Goal: Transaction & Acquisition: Purchase product/service

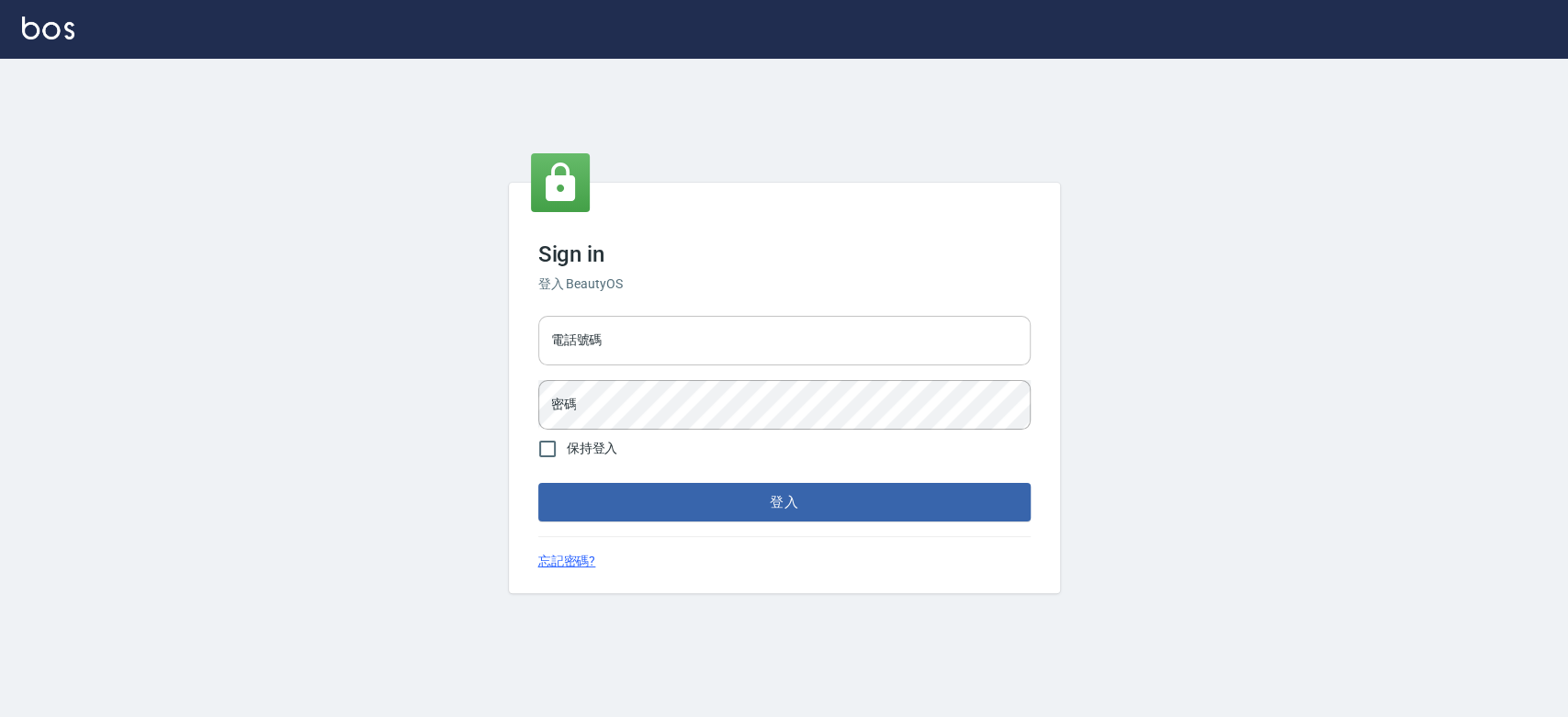
click at [686, 340] on input "電話號碼" at bounding box center [784, 341] width 493 height 50
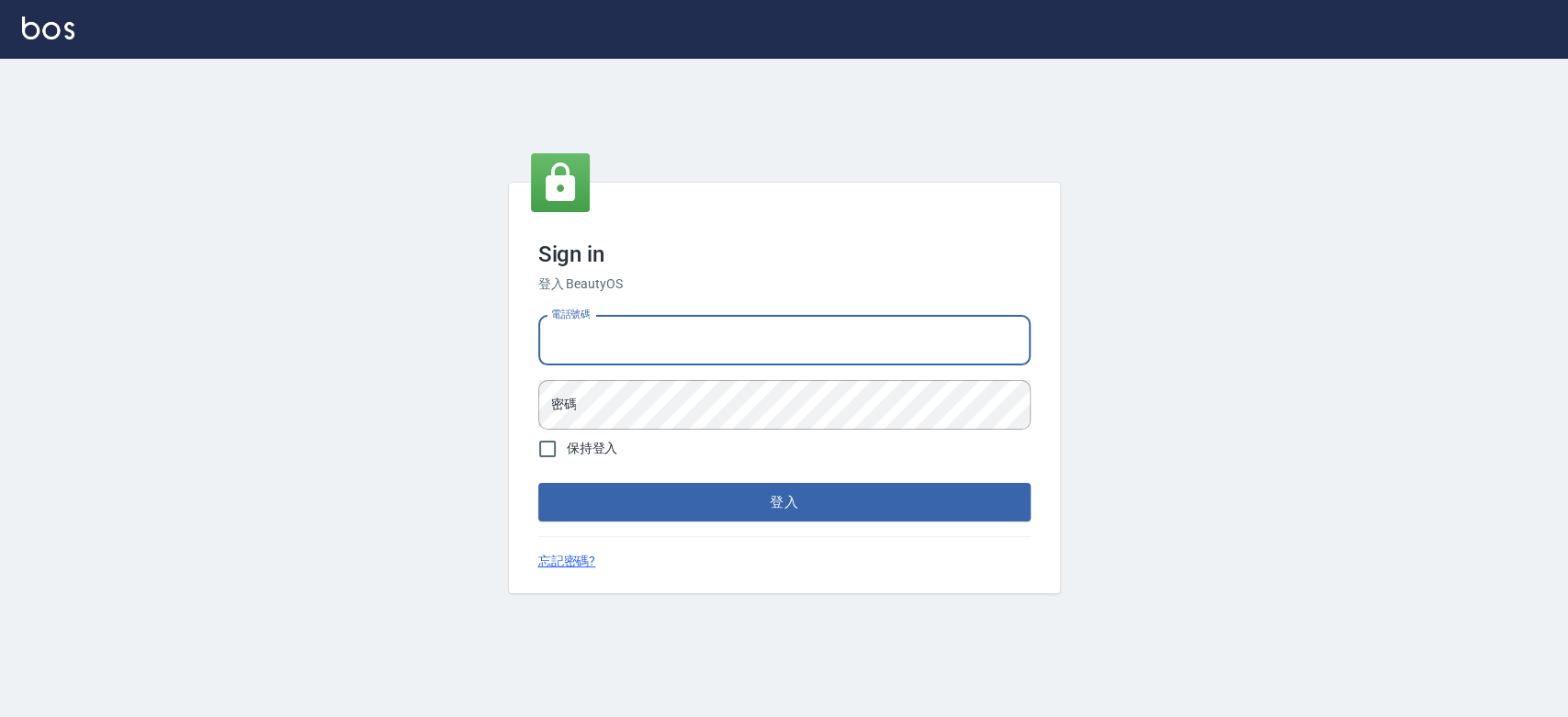
type input "0900000991"
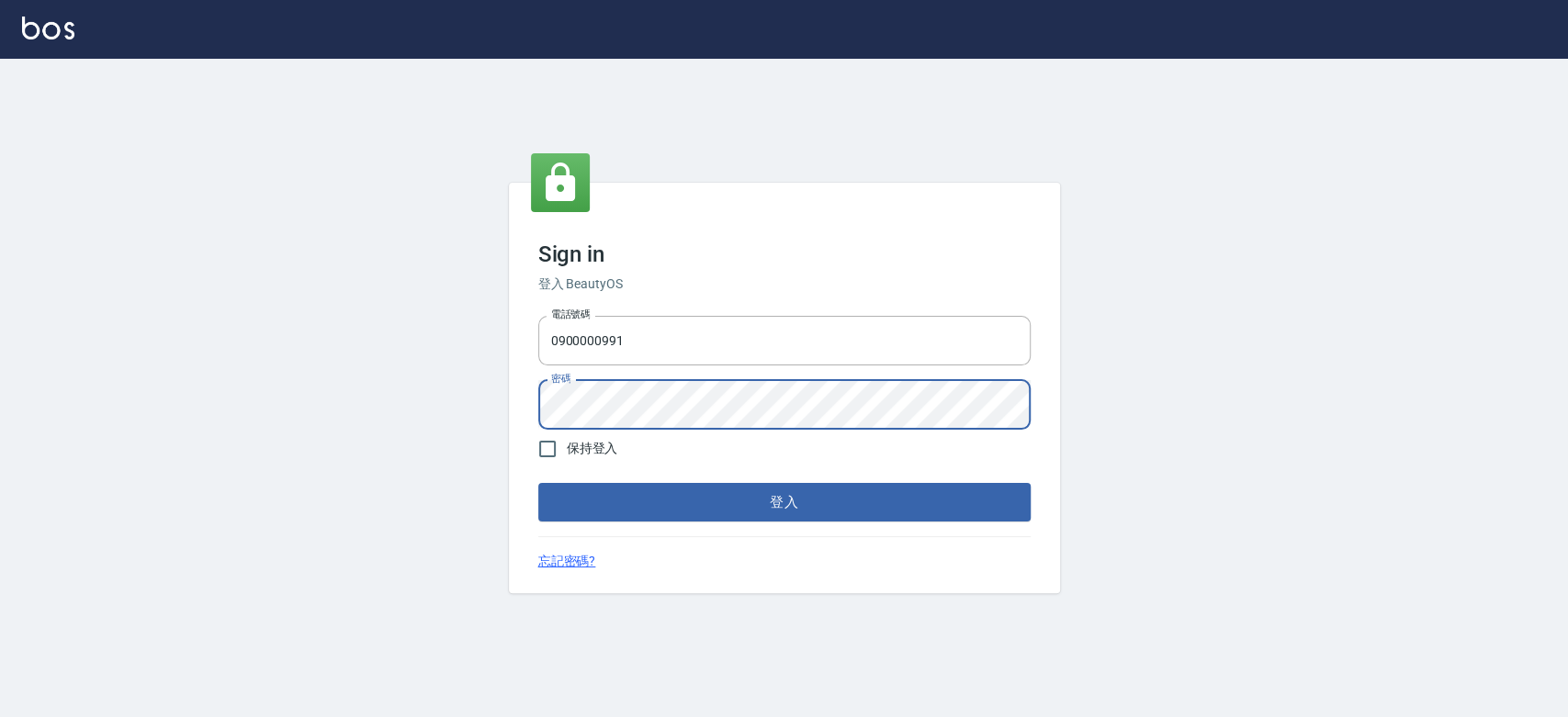
click at [538, 483] on button "登入" at bounding box center [784, 502] width 493 height 38
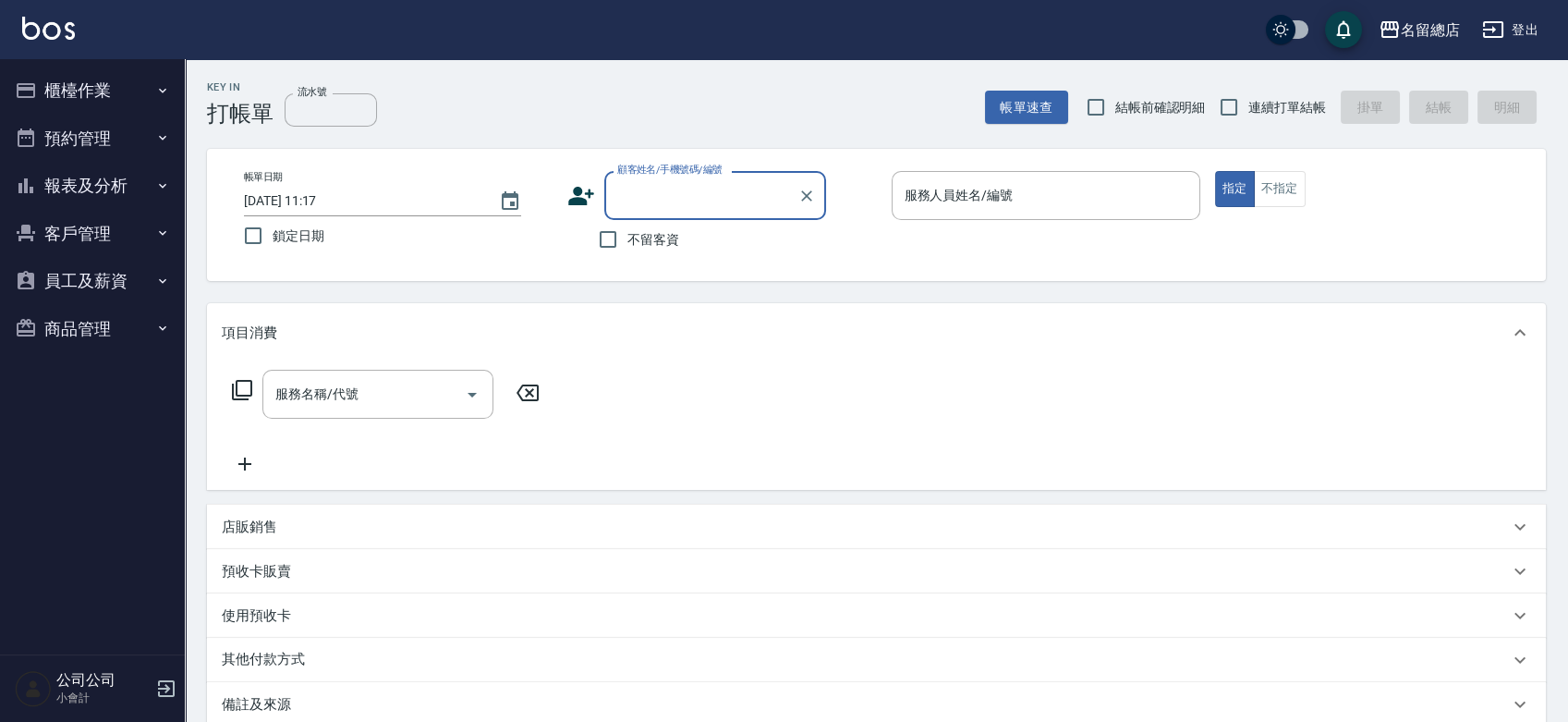
click at [74, 176] on button "報表及分析" at bounding box center [93, 186] width 170 height 48
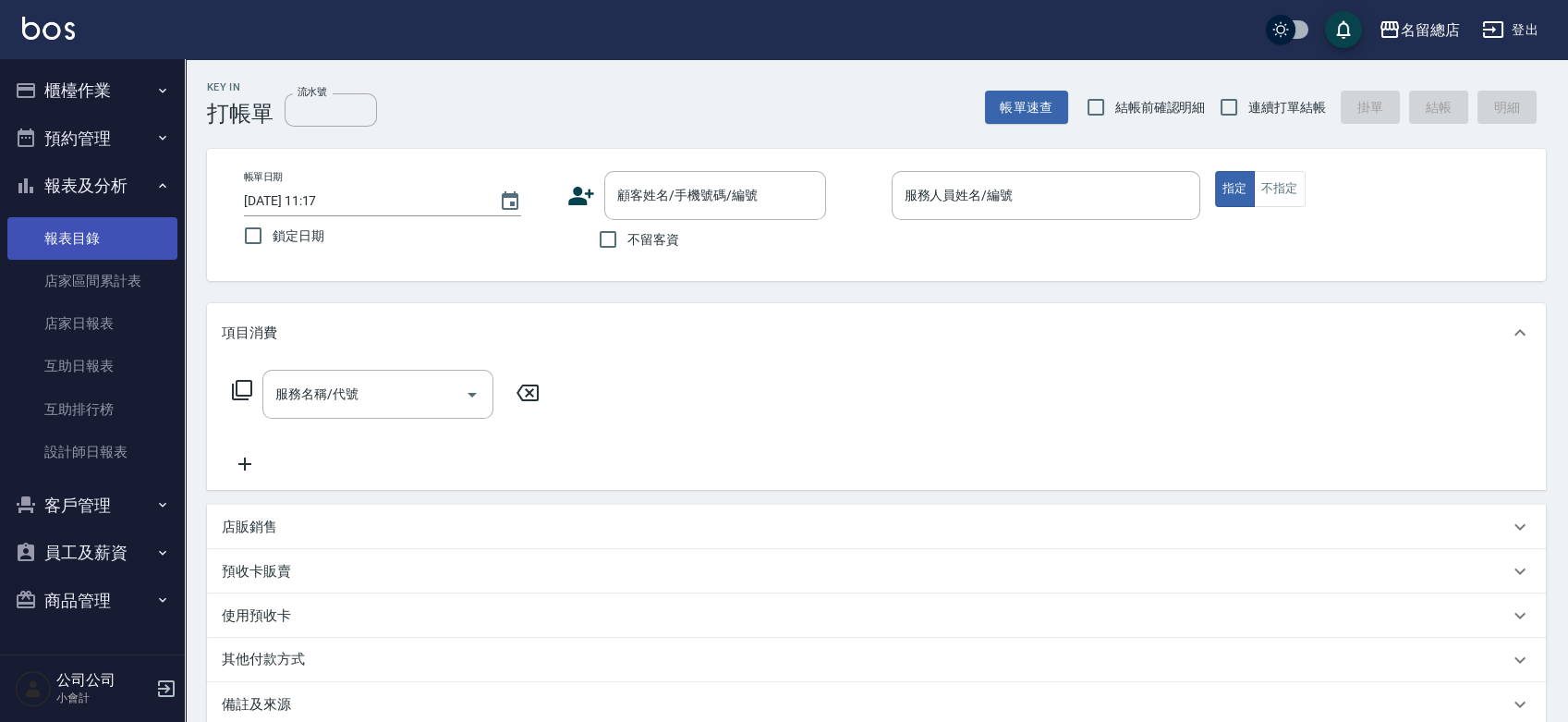
click at [99, 245] on link "報表目錄" at bounding box center [93, 239] width 170 height 43
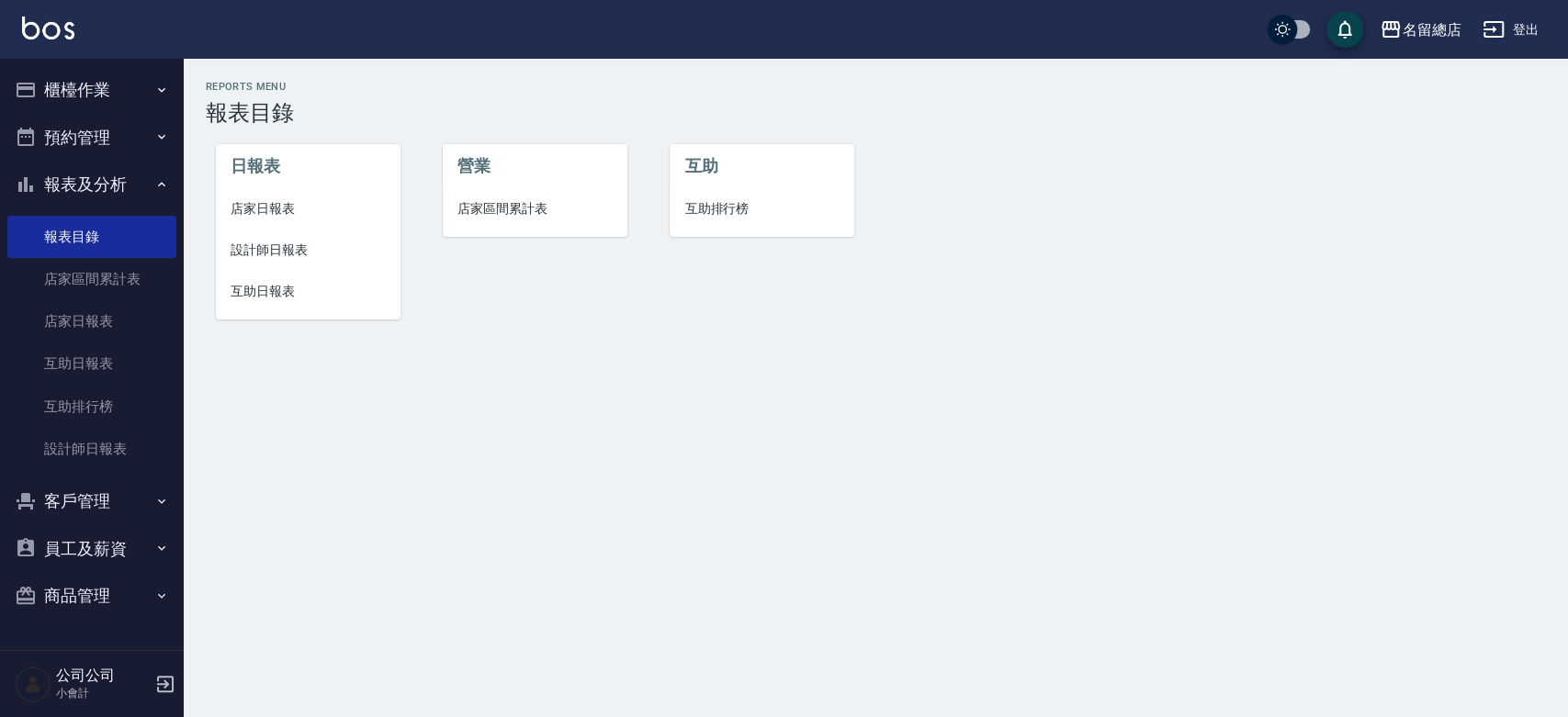
click at [285, 241] on span "設計師日報表" at bounding box center [308, 251] width 156 height 19
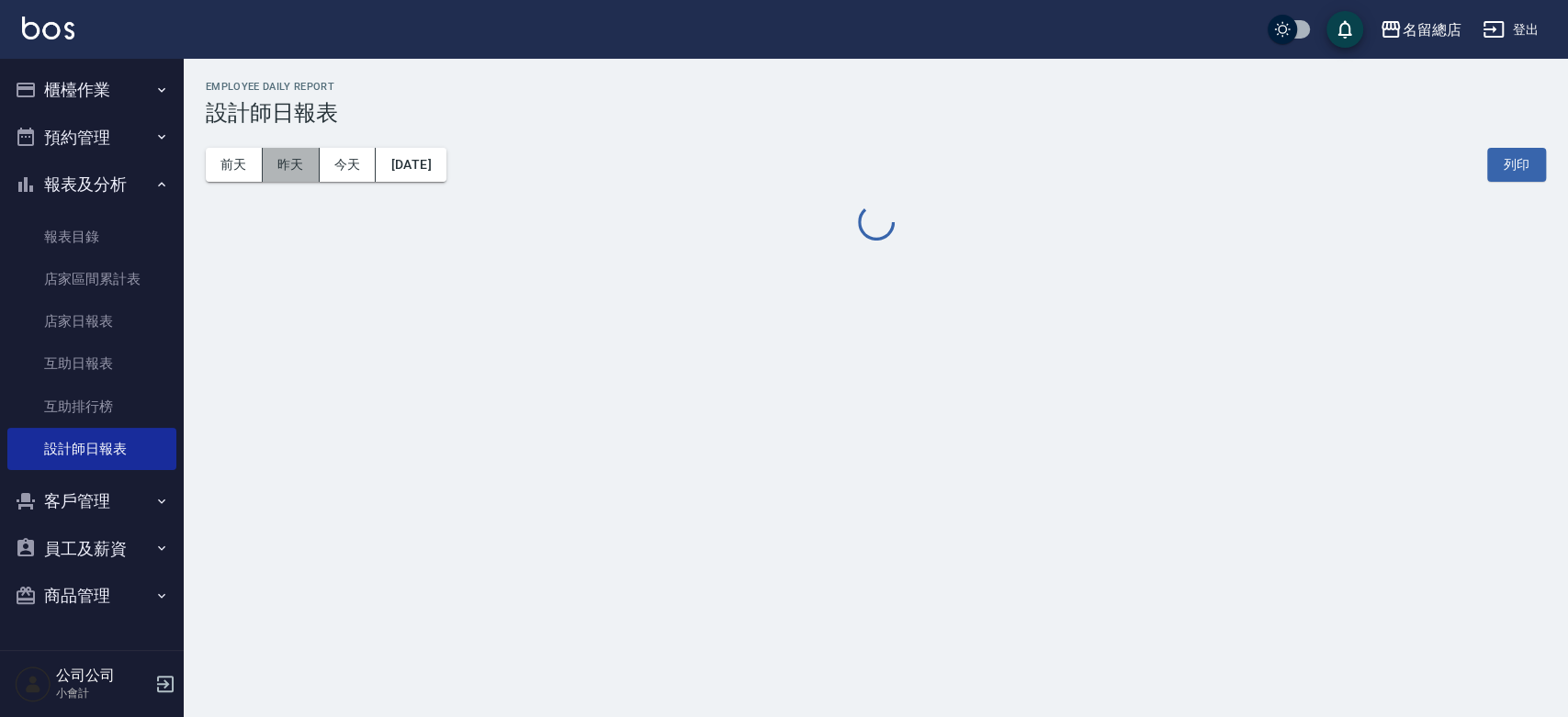
click at [294, 168] on button "昨天" at bounding box center [291, 164] width 57 height 34
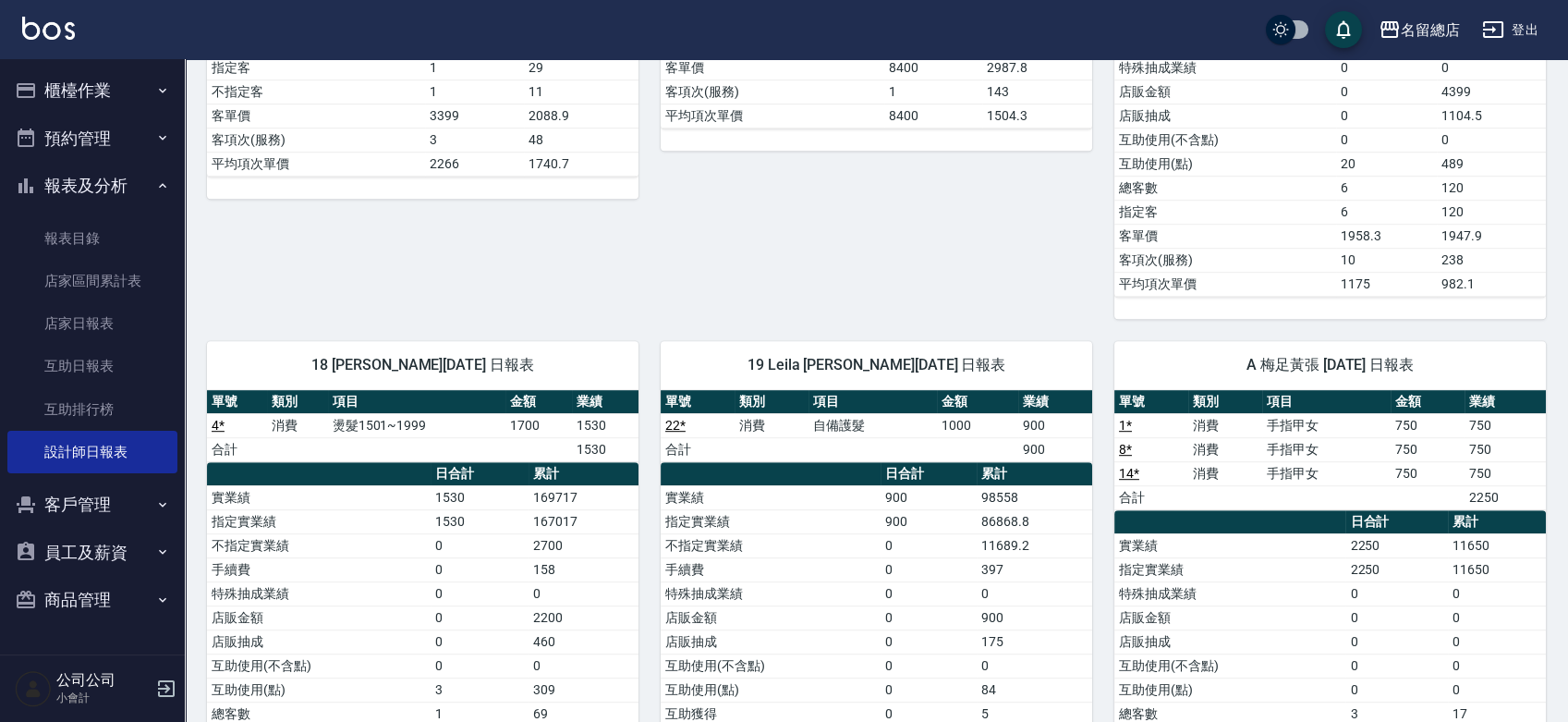
scroll to position [2362, 0]
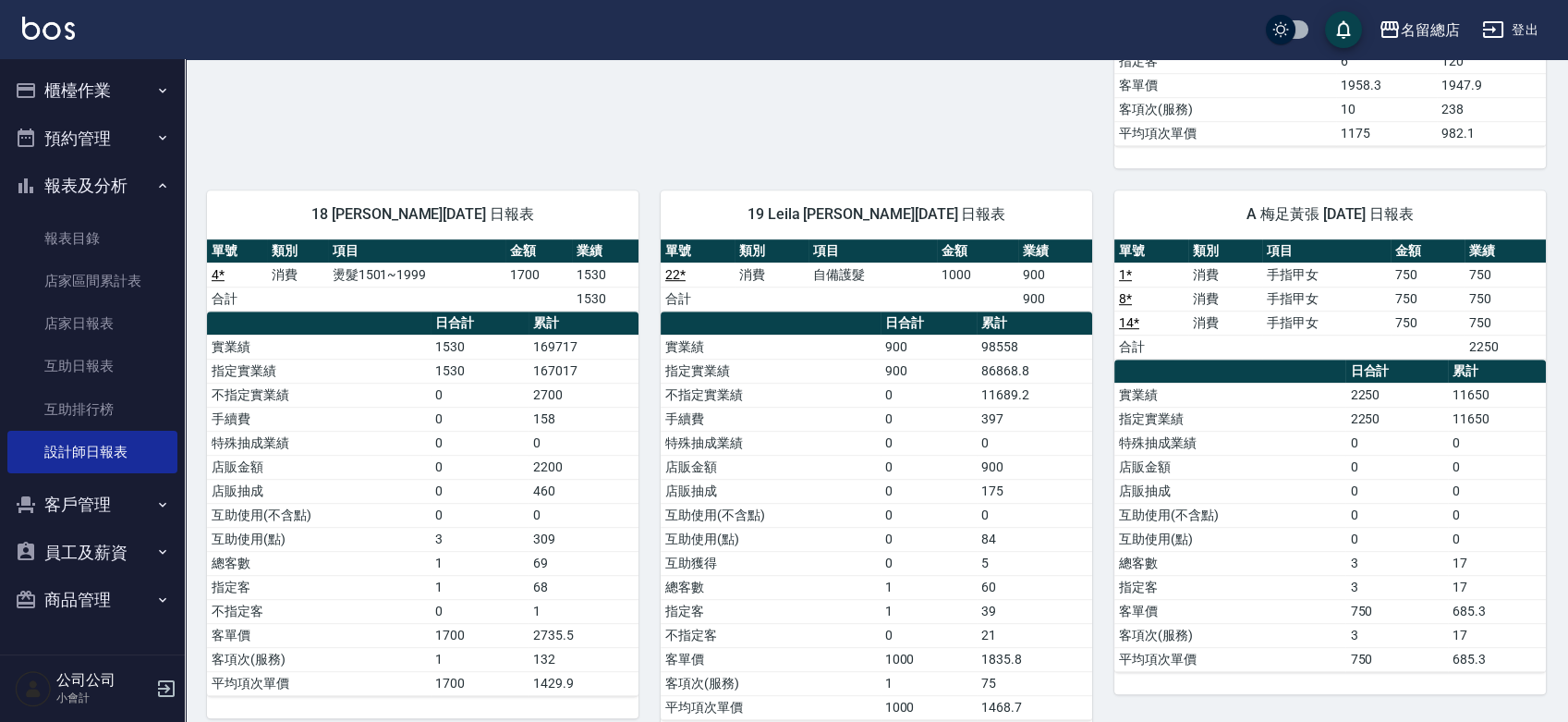
click at [116, 100] on button "櫃檯作業" at bounding box center [93, 91] width 170 height 48
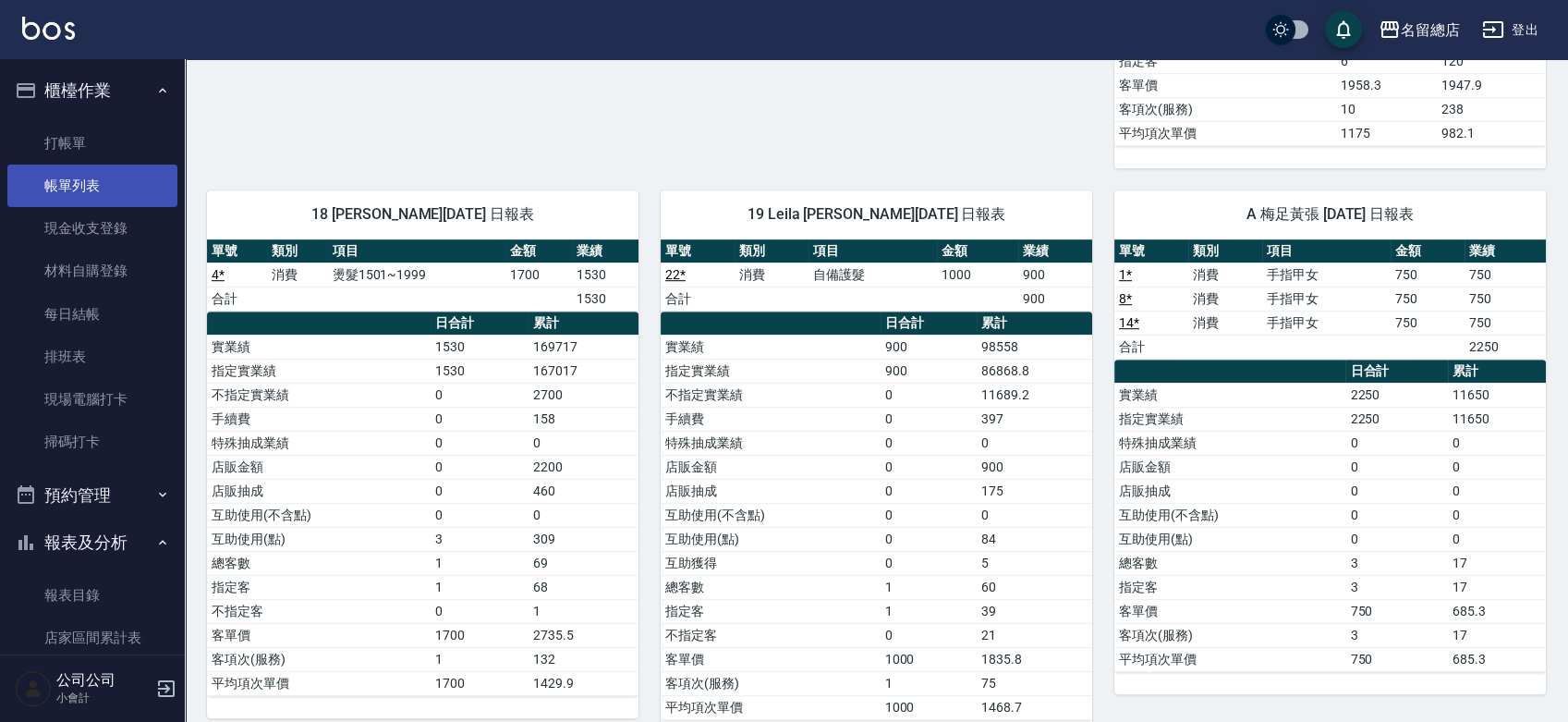
click at [98, 178] on link "帳單列表" at bounding box center [93, 186] width 170 height 43
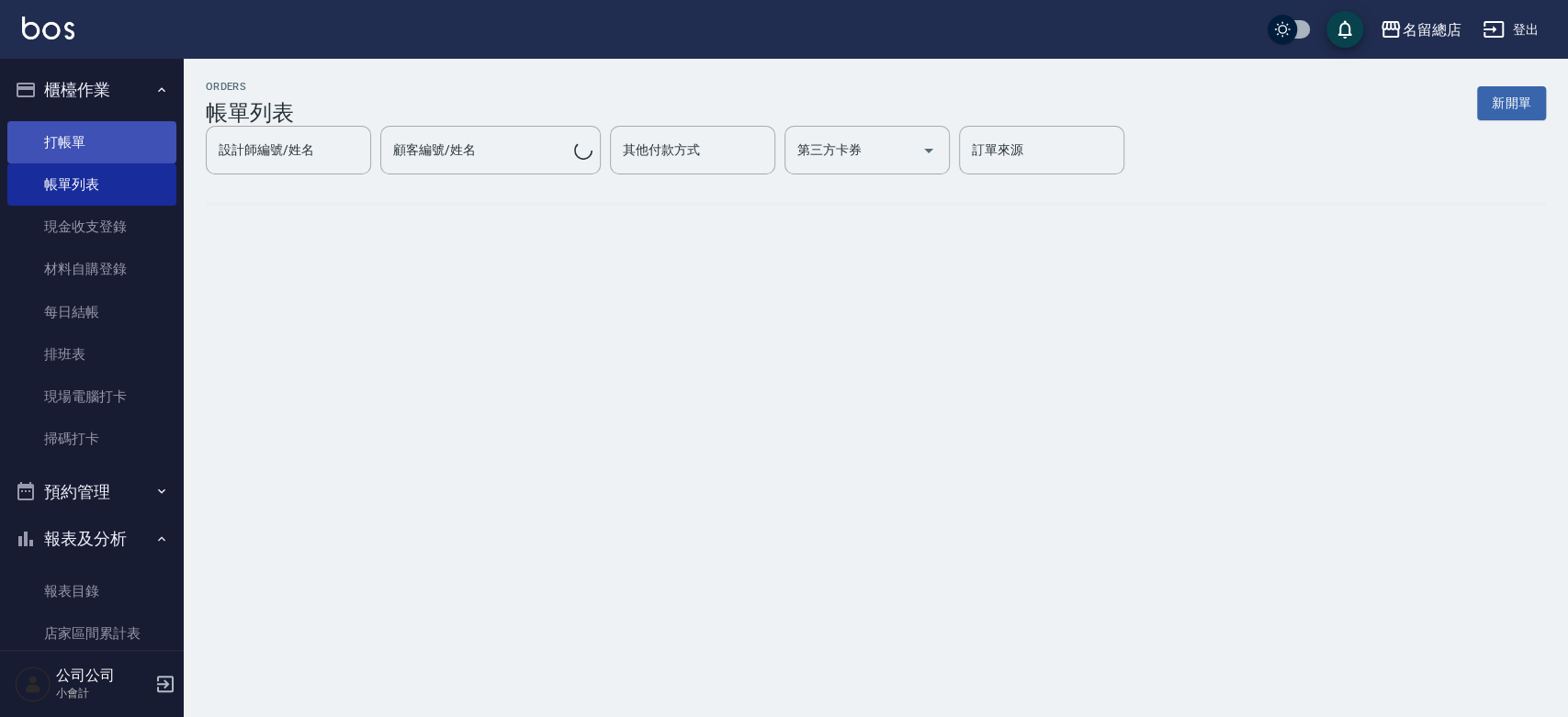
click at [96, 148] on link "打帳單" at bounding box center [92, 142] width 169 height 42
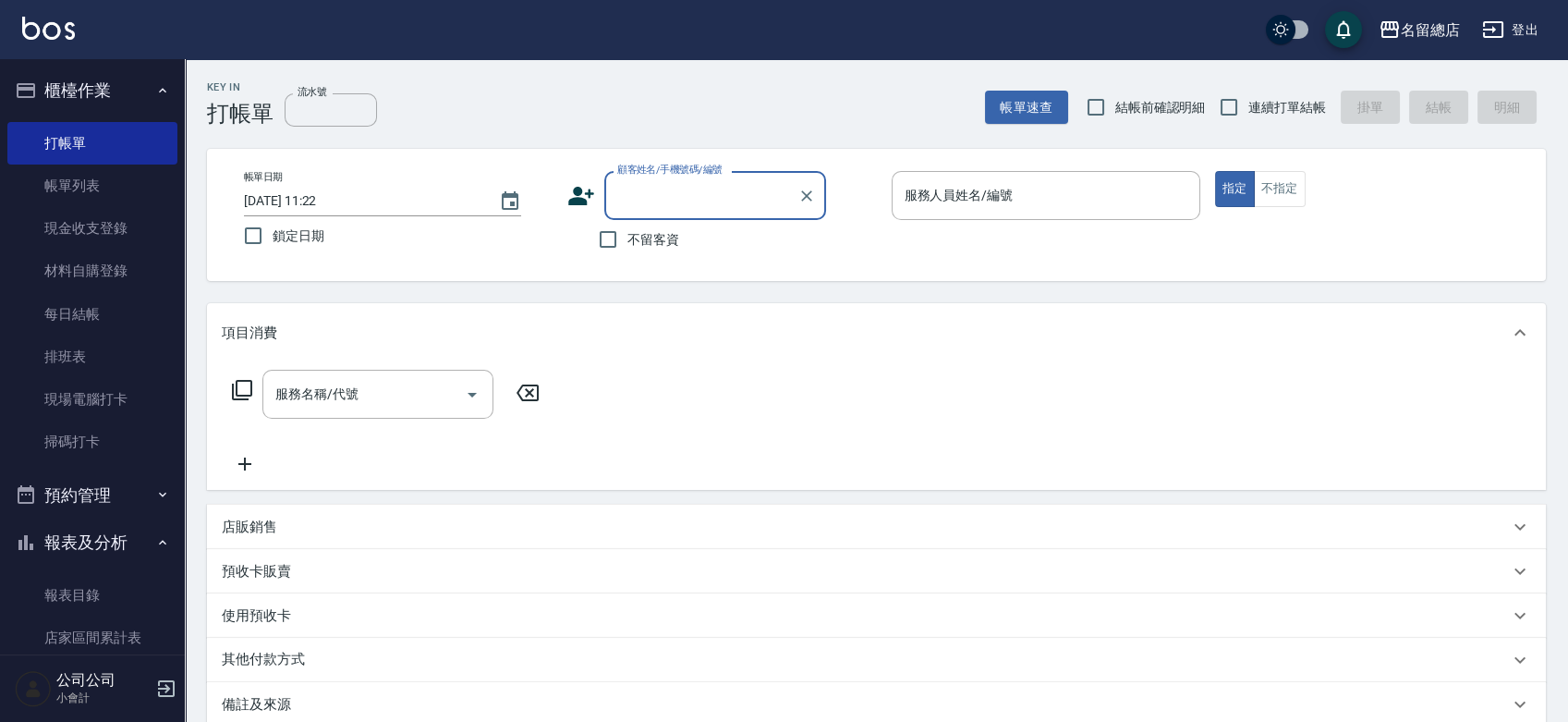
drag, startPoint x: 605, startPoint y: 227, endPoint x: 647, endPoint y: 229, distance: 42.0
click at [605, 227] on input "不留客資" at bounding box center [608, 240] width 39 height 39
checkbox input "true"
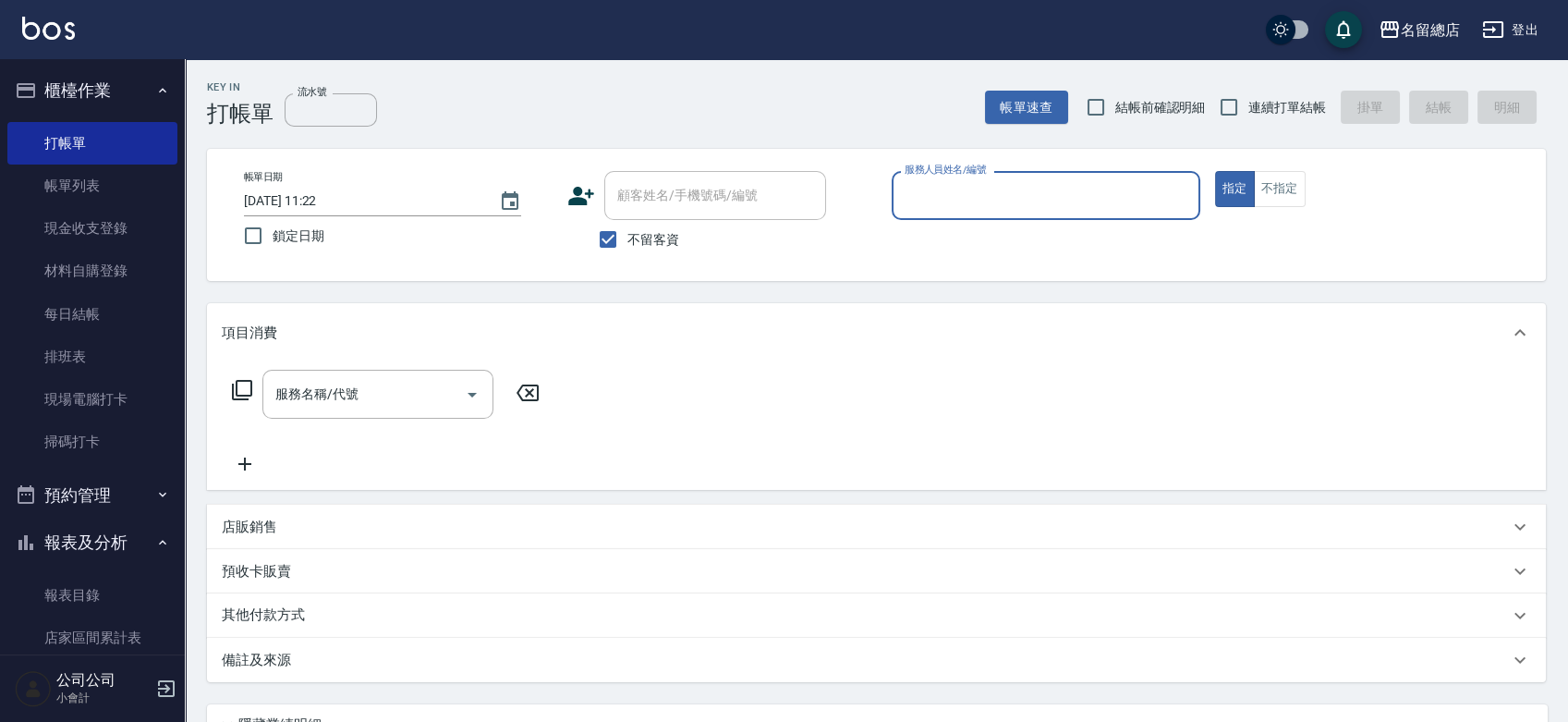
click at [900, 178] on div "服務人員姓名/編號" at bounding box center [1045, 195] width 308 height 49
type input "Leila-19"
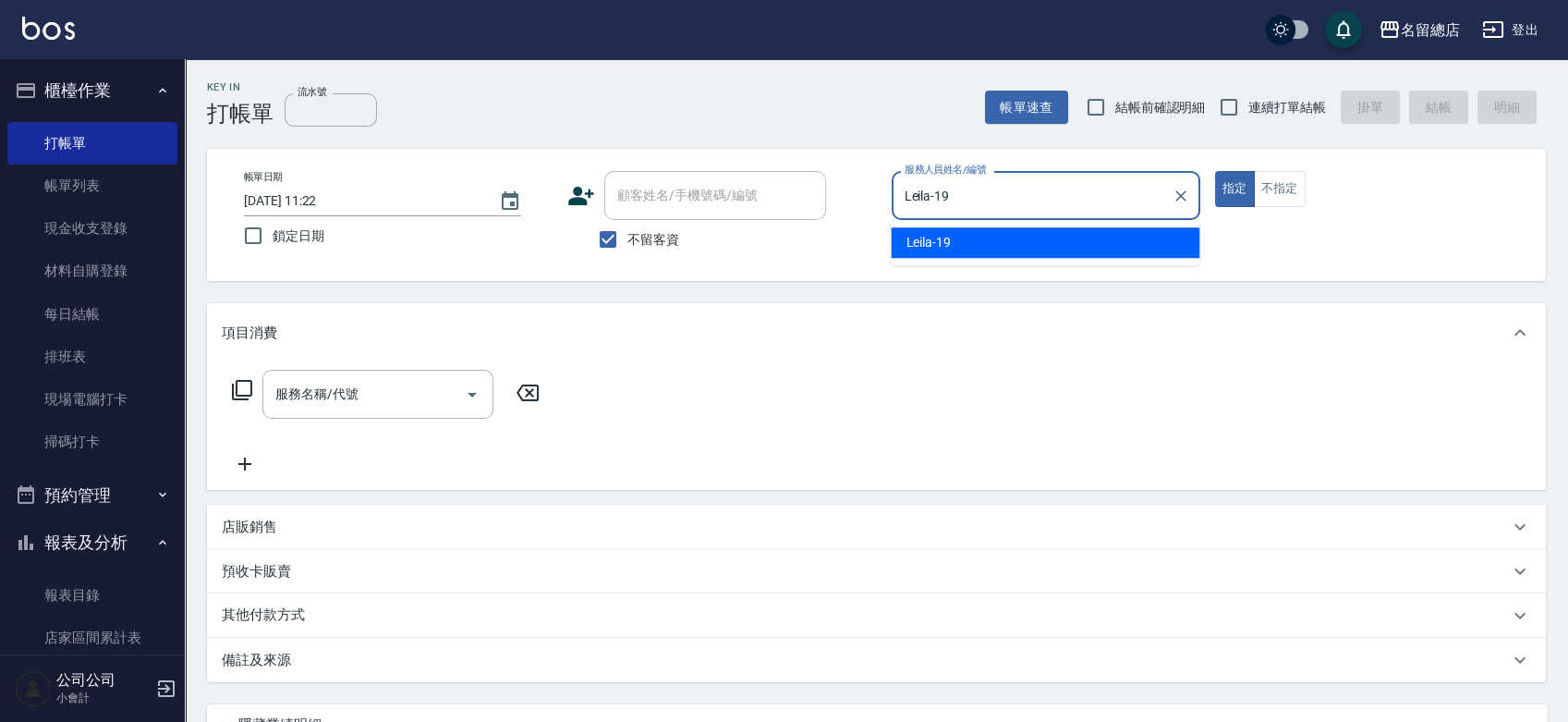
type button "true"
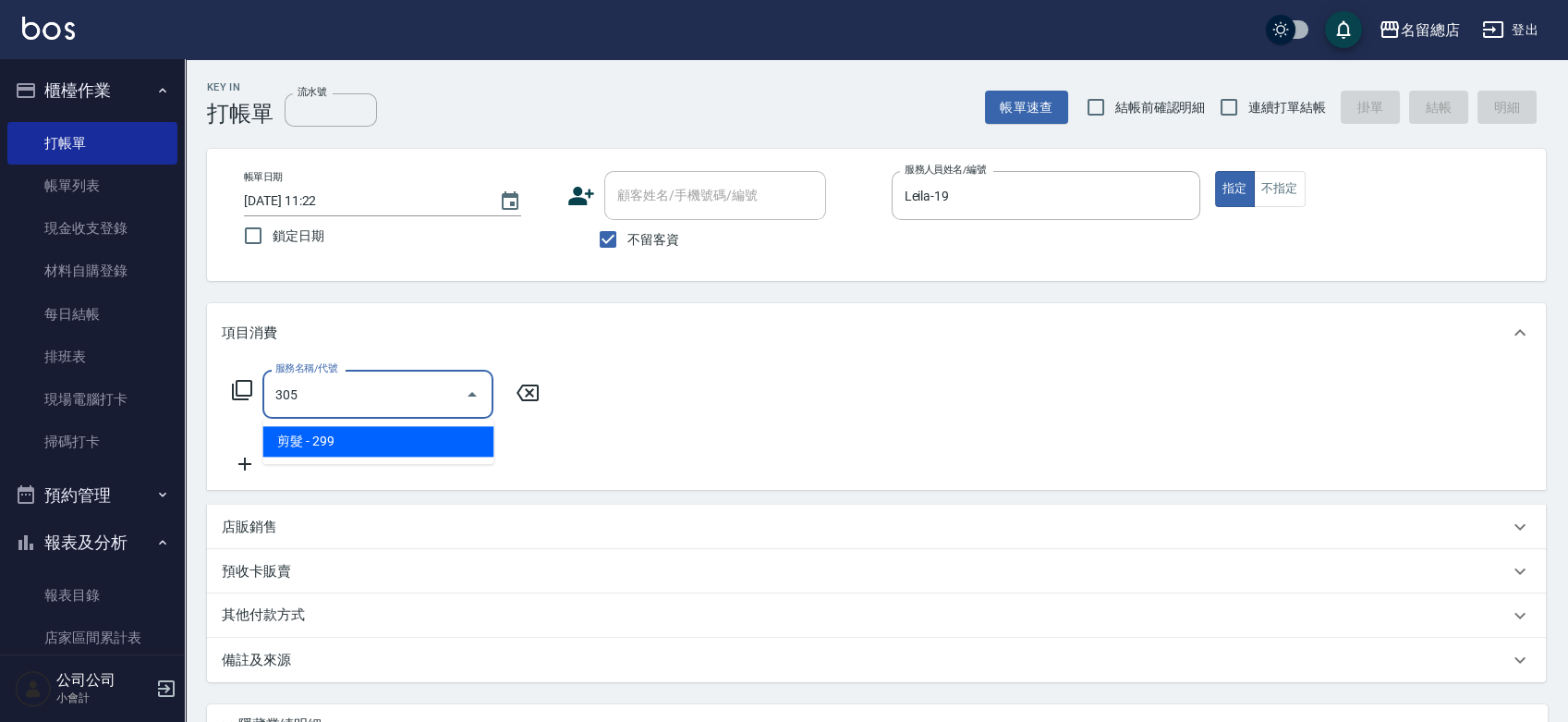
type input "剪髮(305)"
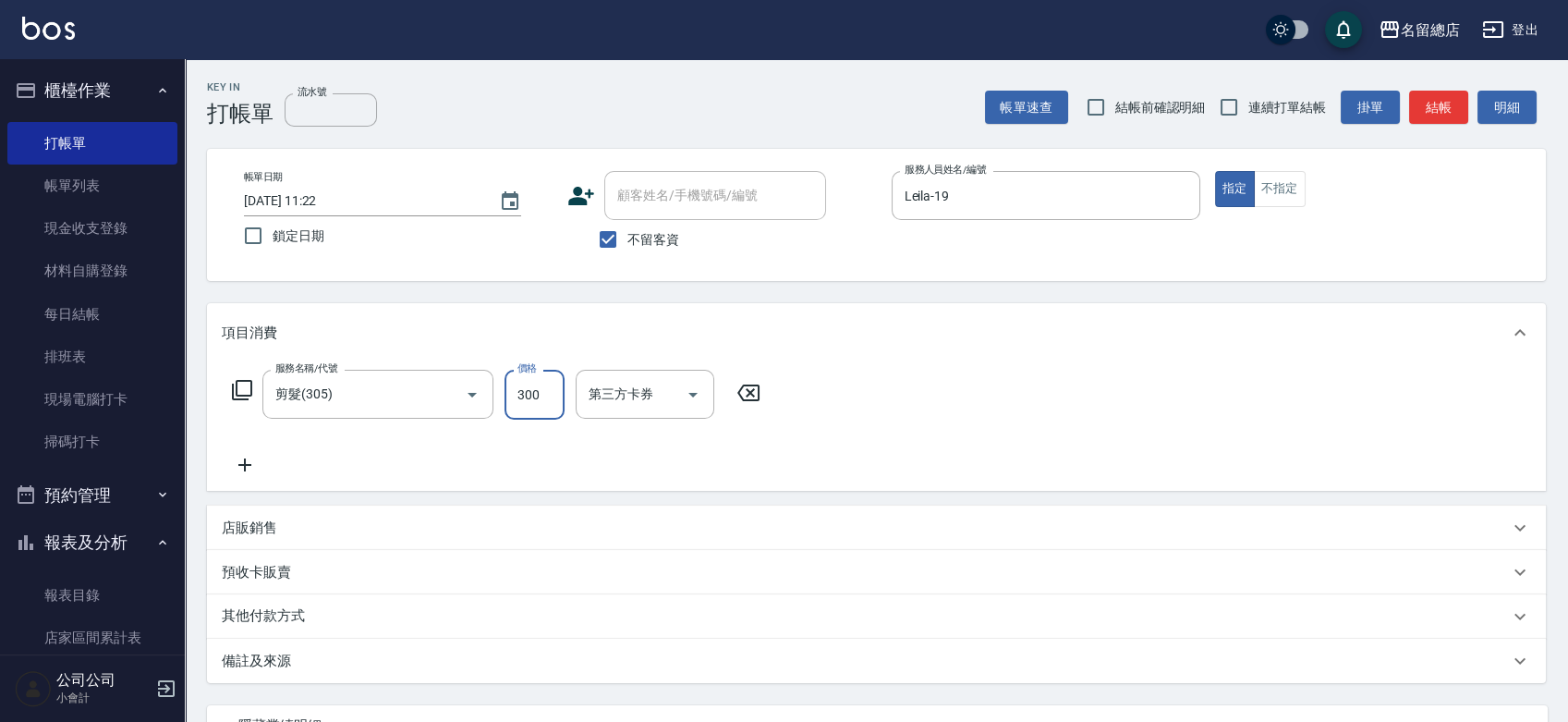
type input "300"
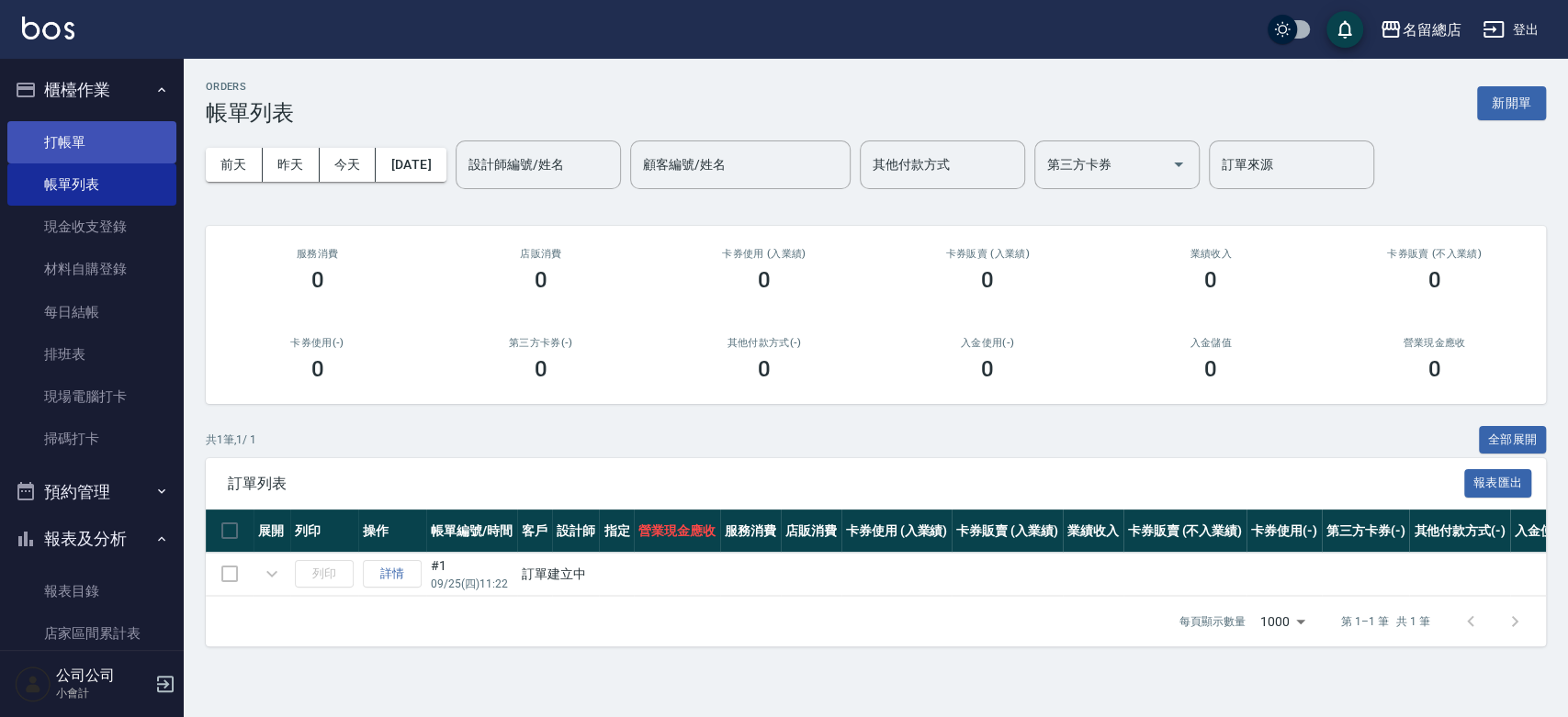
click at [63, 154] on link "打帳單" at bounding box center [92, 142] width 169 height 42
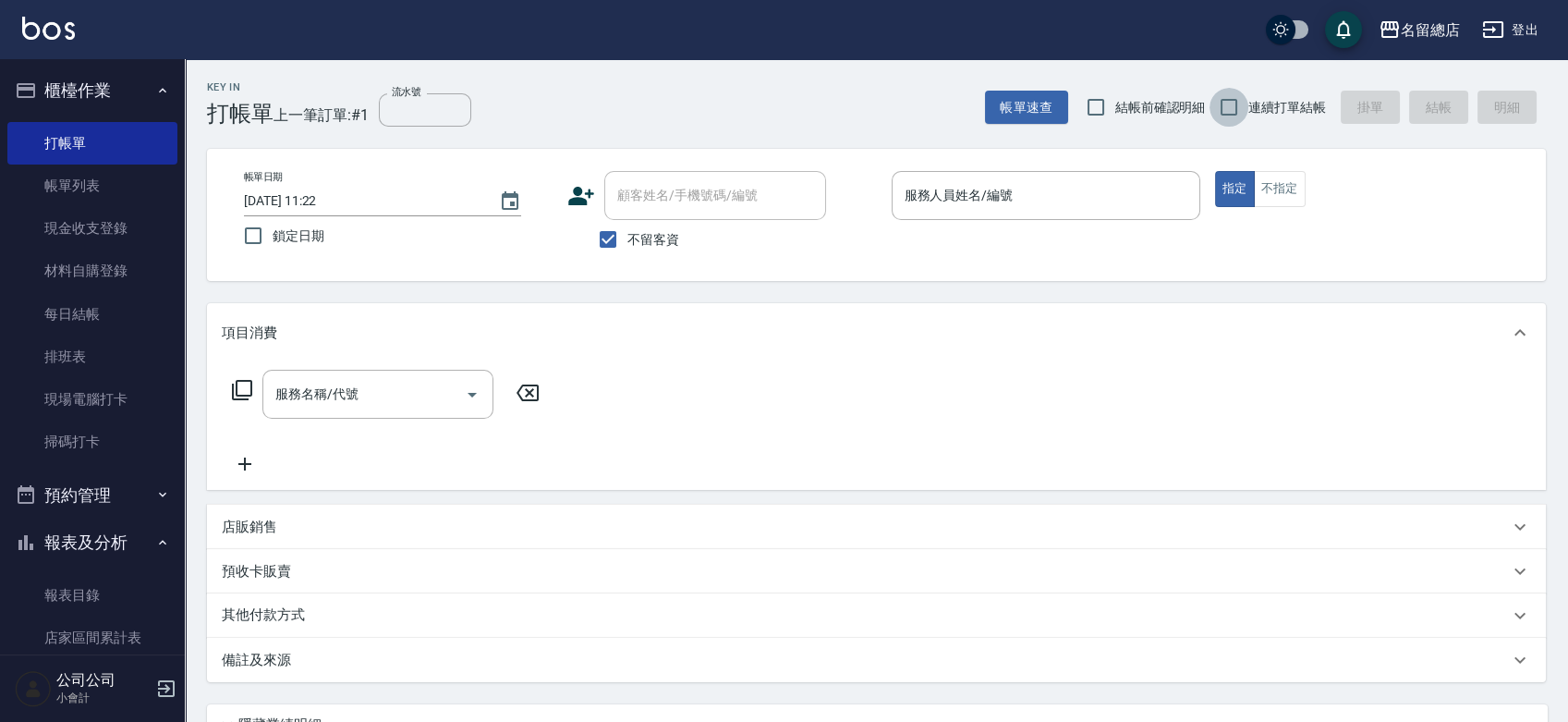
click at [1224, 111] on input "連續打單結帳" at bounding box center [1229, 107] width 39 height 39
checkbox input "true"
click at [1055, 220] on div "服務人員姓名/編號" at bounding box center [1045, 195] width 308 height 49
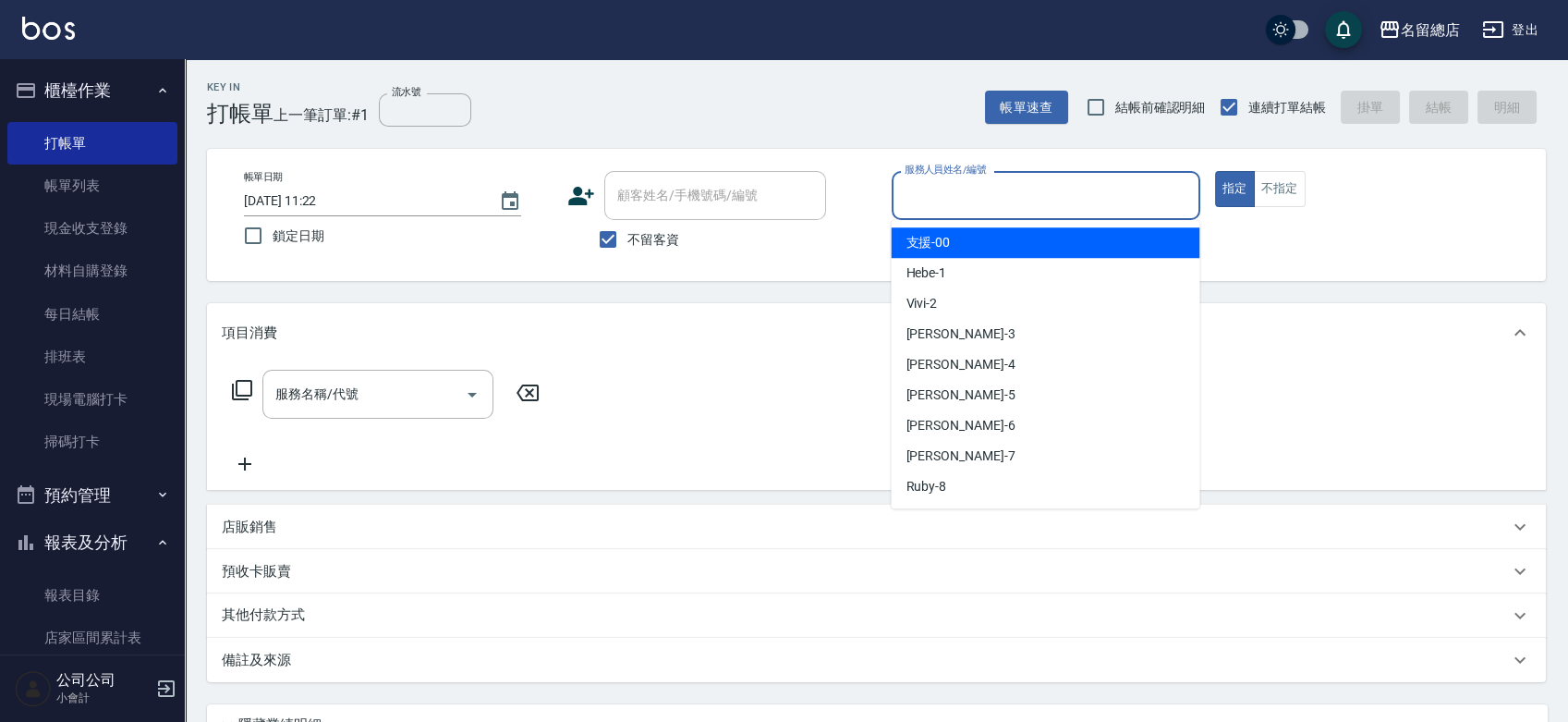
click at [650, 245] on span "不留客資" at bounding box center [653, 240] width 52 height 19
click at [627, 245] on input "不留客資" at bounding box center [608, 240] width 39 height 39
checkbox input "false"
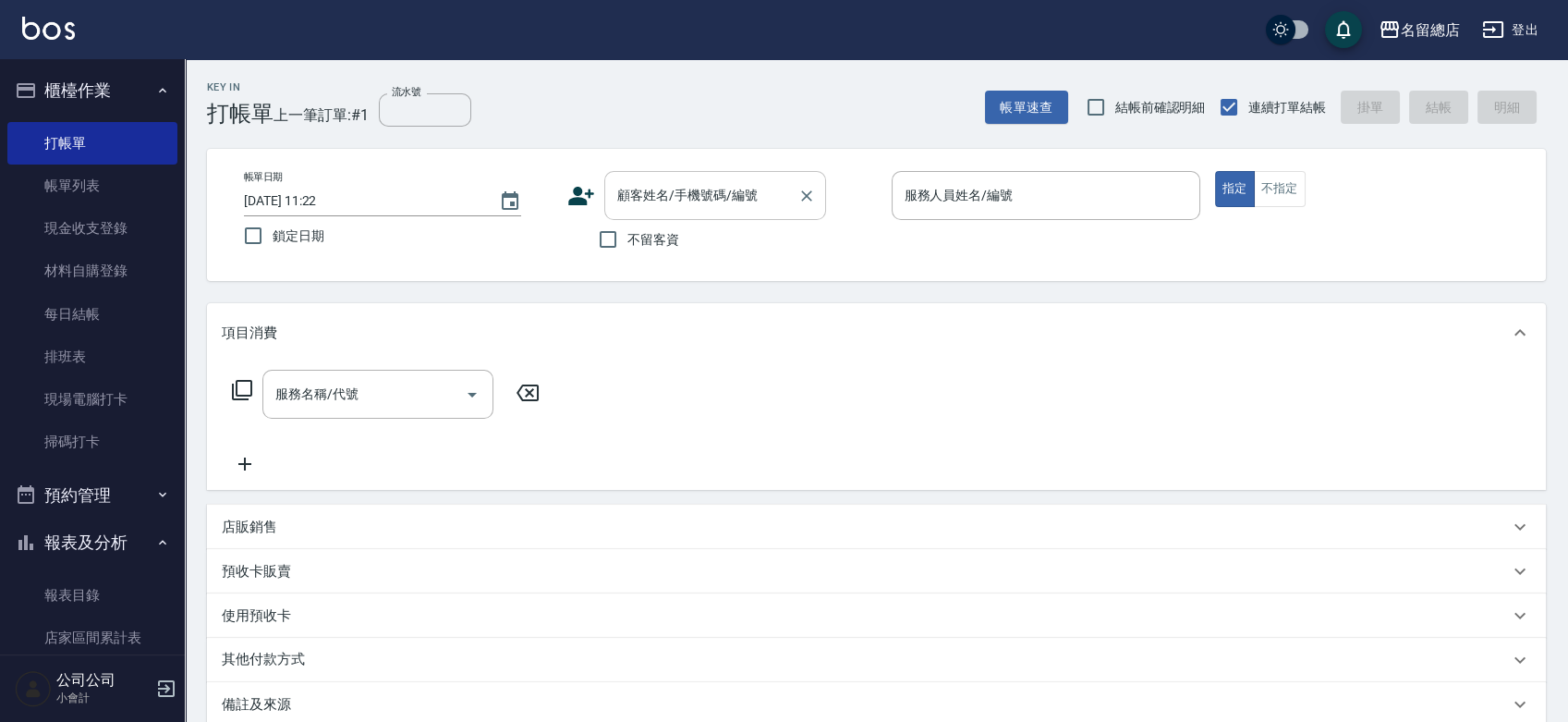
click at [718, 198] on input "顧客姓名/手機號碼/編號" at bounding box center [701, 195] width 178 height 32
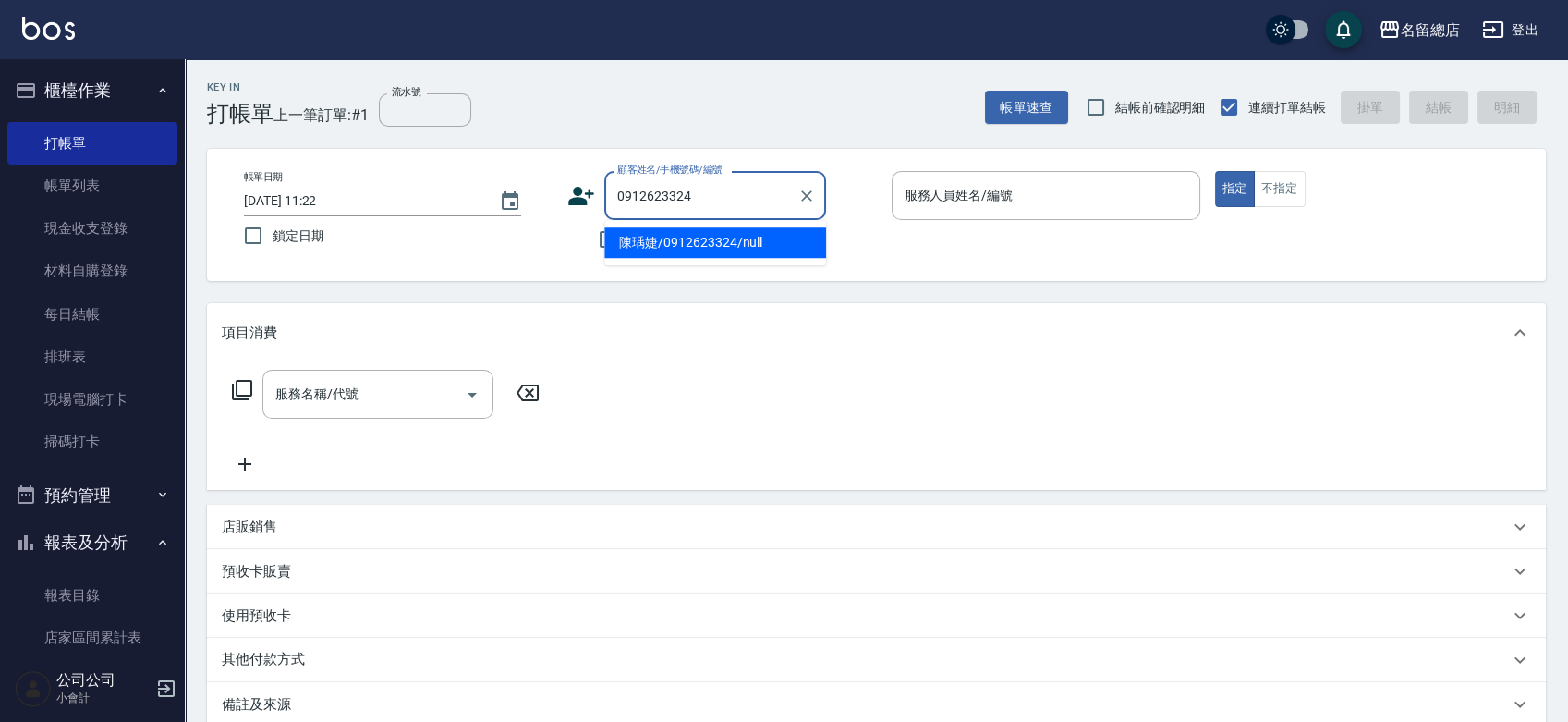
type input "陳瑀婕/0912623324/null"
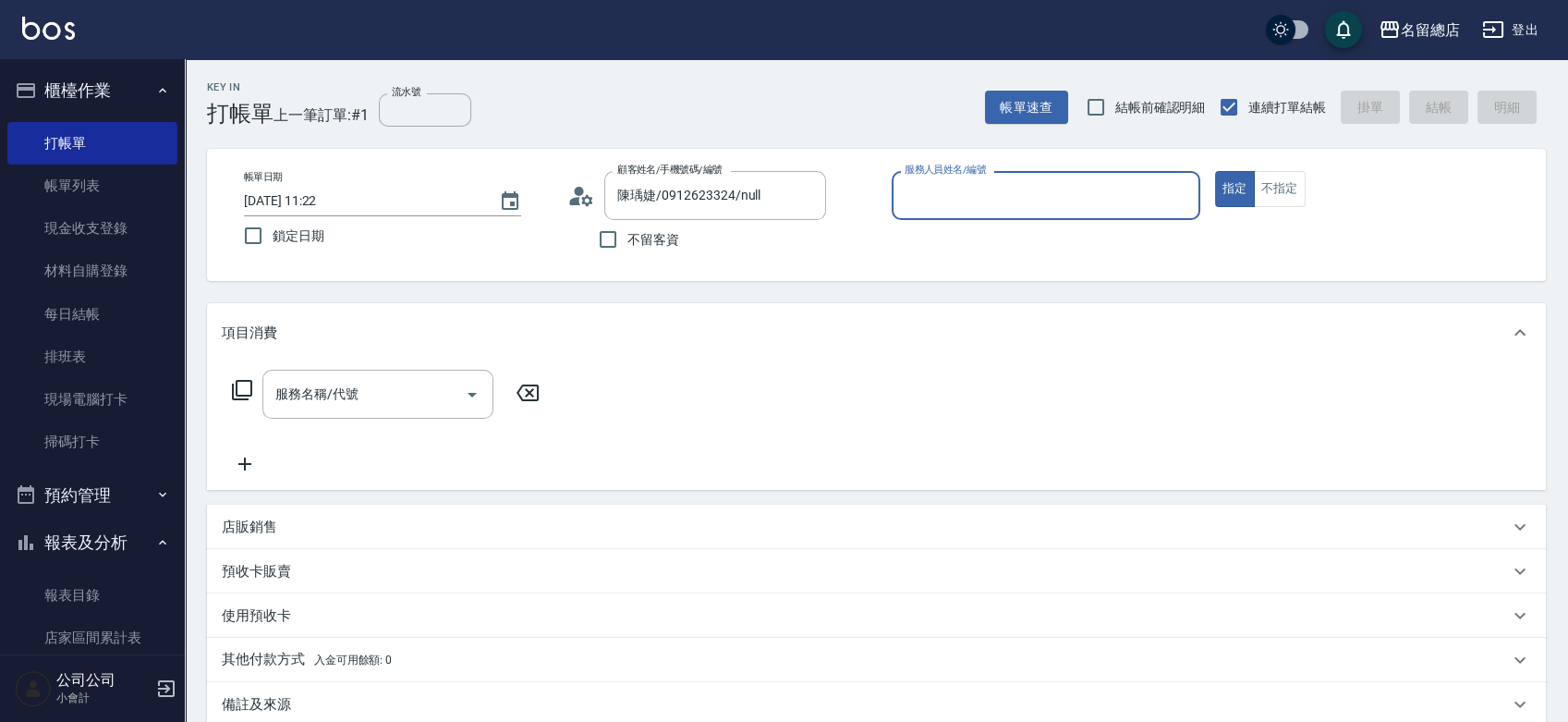
click at [946, 187] on input "服務人員姓名/編號" at bounding box center [1046, 195] width 292 height 32
type input "Leila-19"
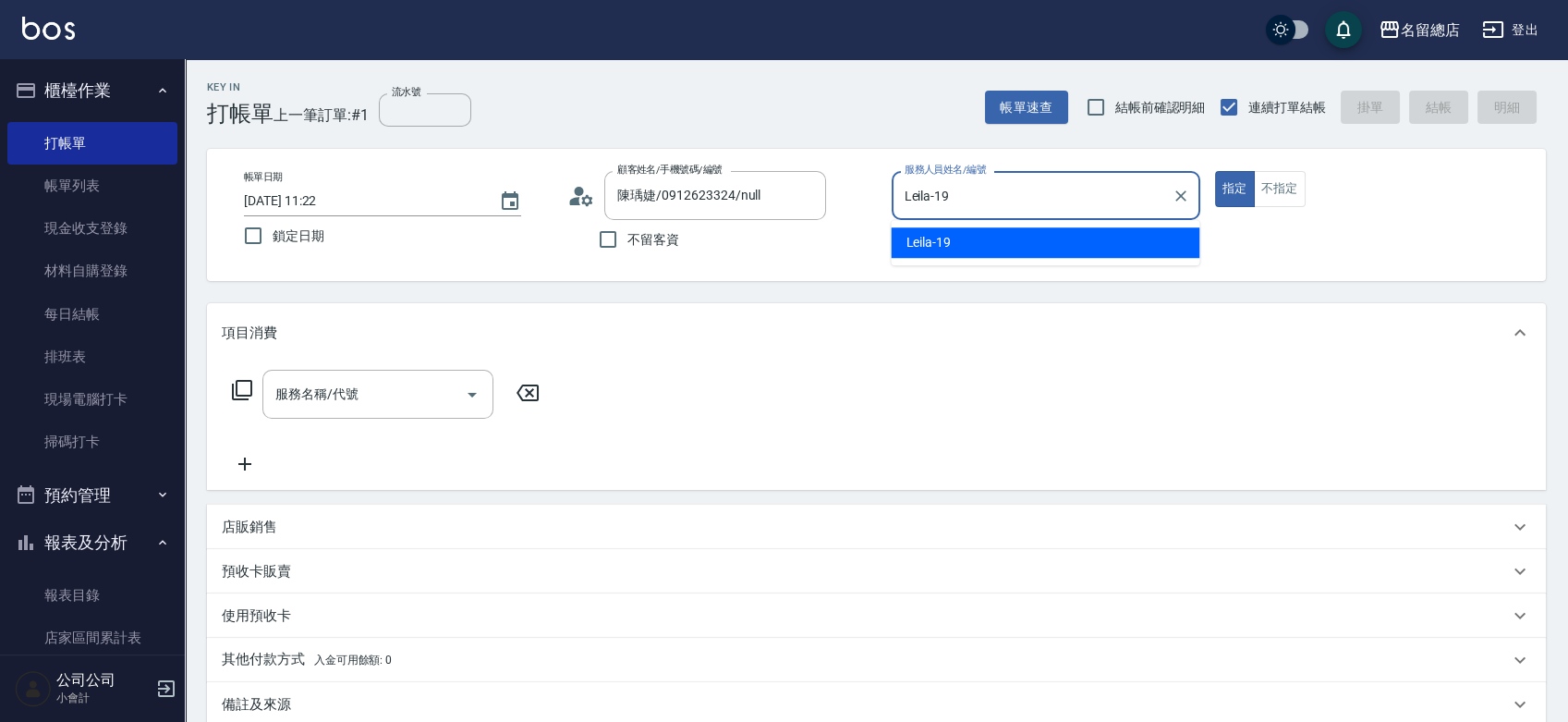
type button "true"
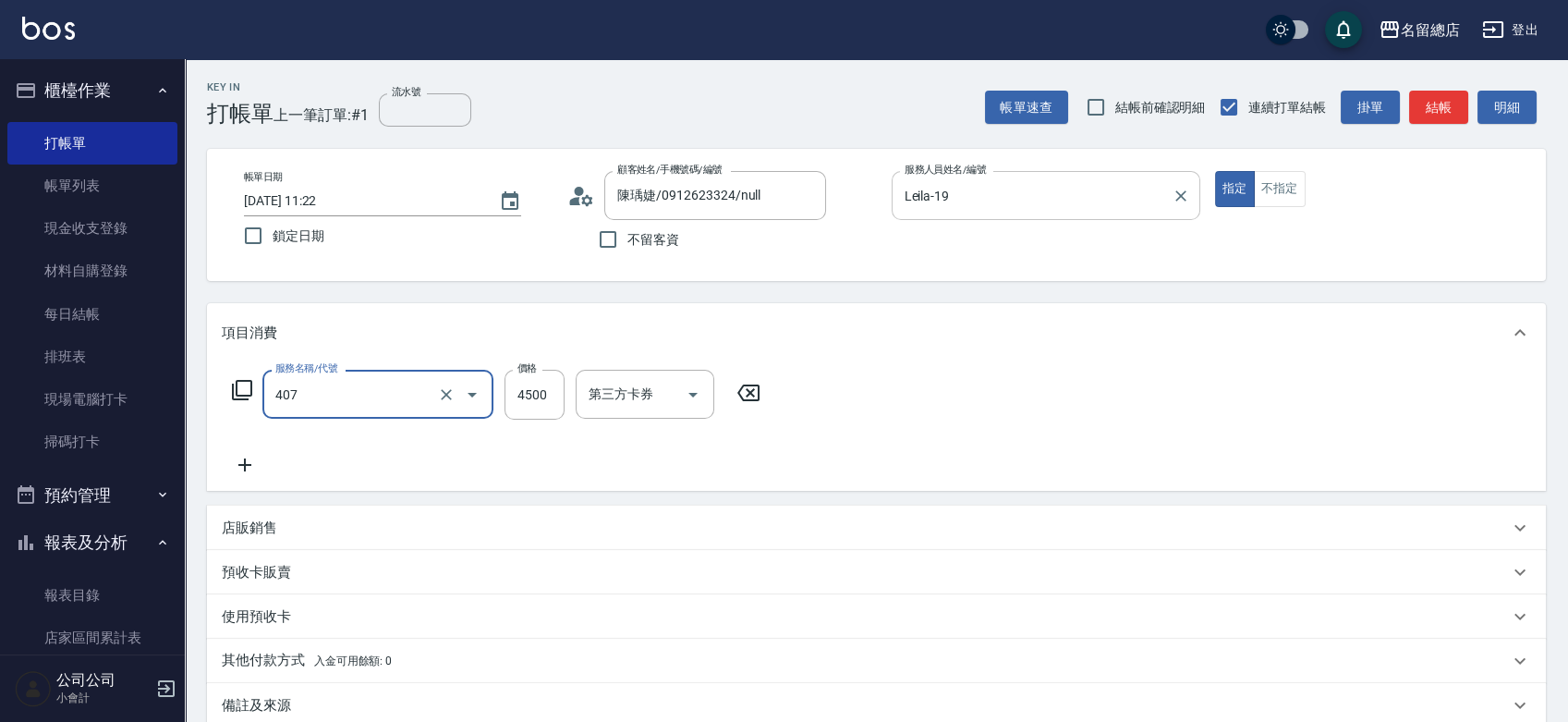
type input "2段卡 3次(407)"
type input "4800"
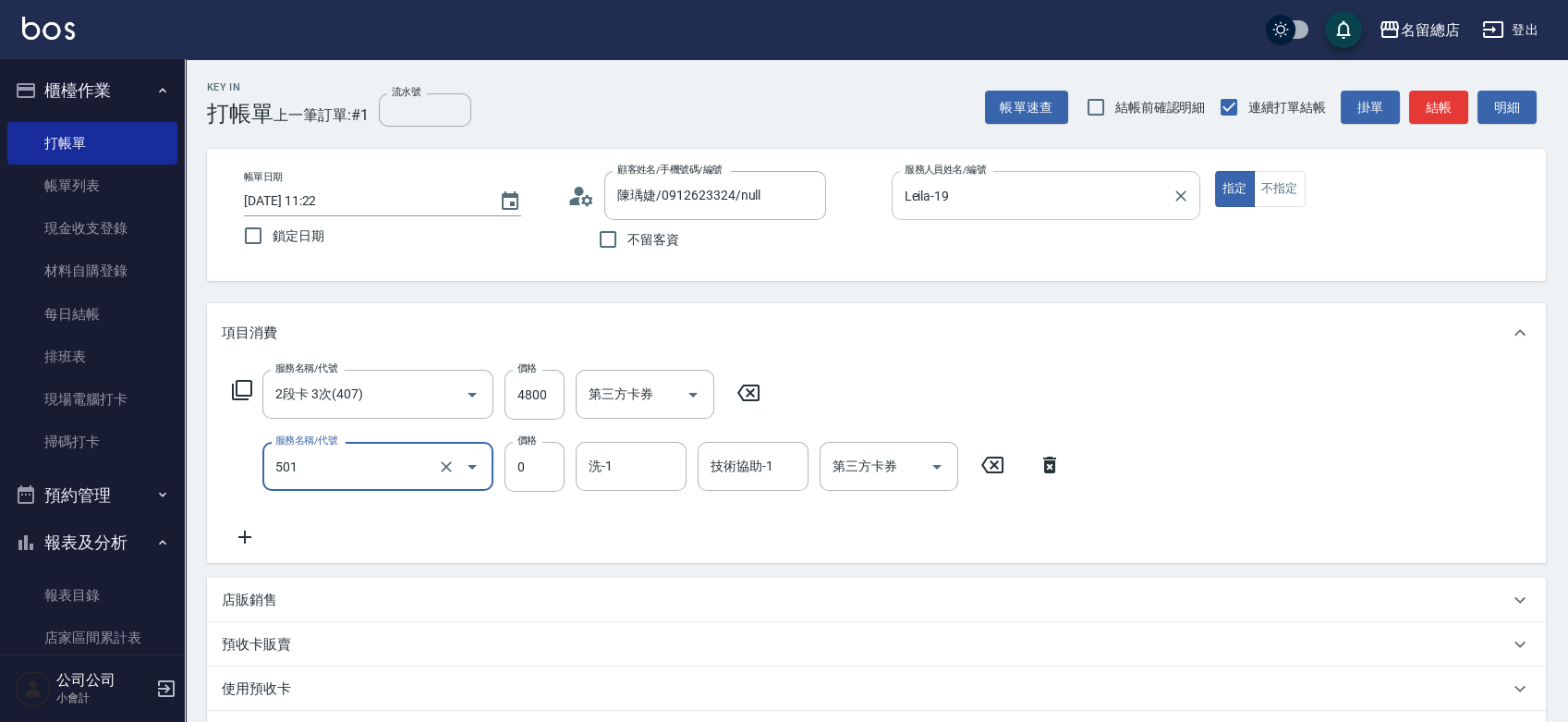
type input "2段蓋卡1300以上(501)"
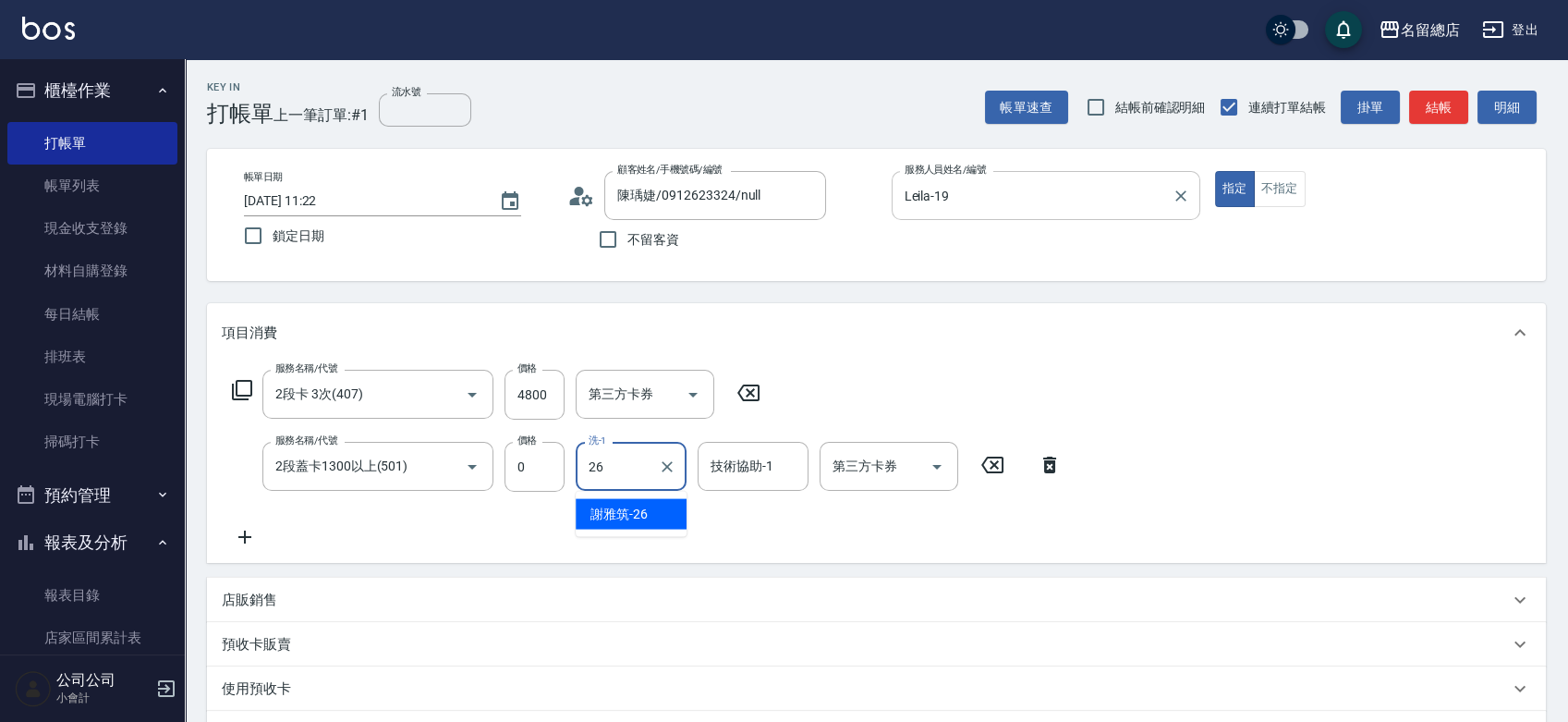
type input "謝雅筑-26"
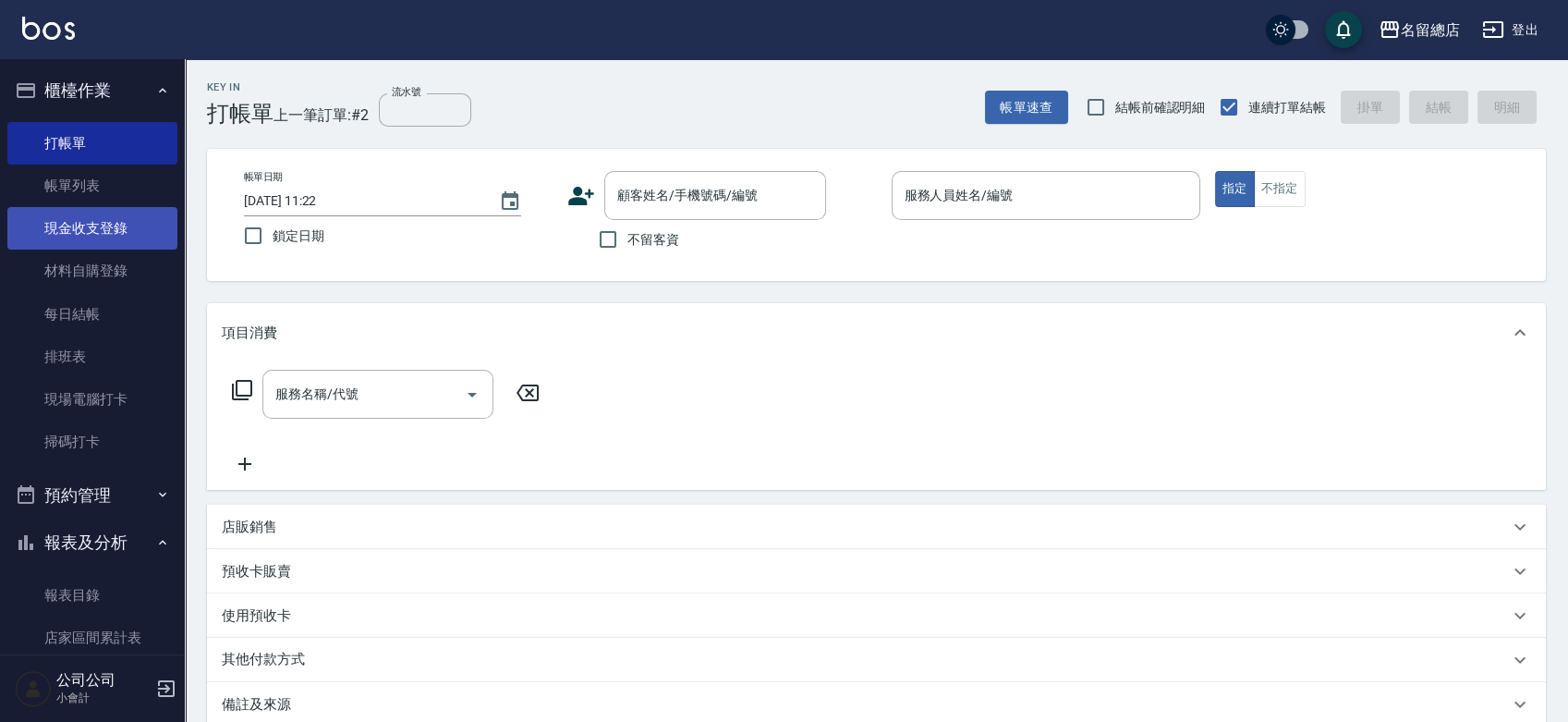
click at [8, 212] on nav "櫃檯作業 打帳單 帳單列表 現金收支登錄 材料自購登錄 每日結帳 排班表 現場電腦打卡 掃碼打卡 預約管理 預約管理 單日預約紀錄 單週預約紀錄 報表及分析 …" at bounding box center [92, 357] width 185 height 595
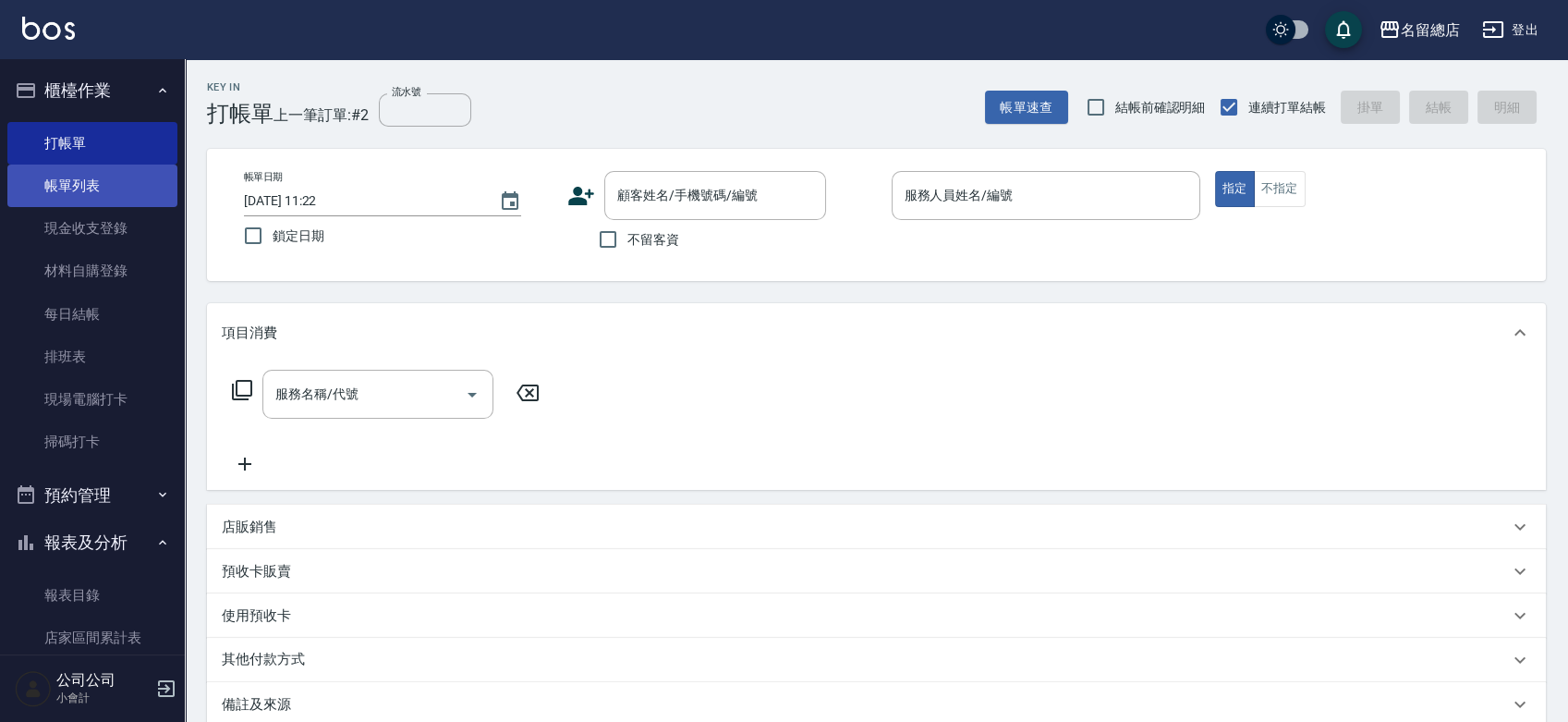
click at [11, 207] on link "現金收支登錄" at bounding box center [93, 228] width 170 height 43
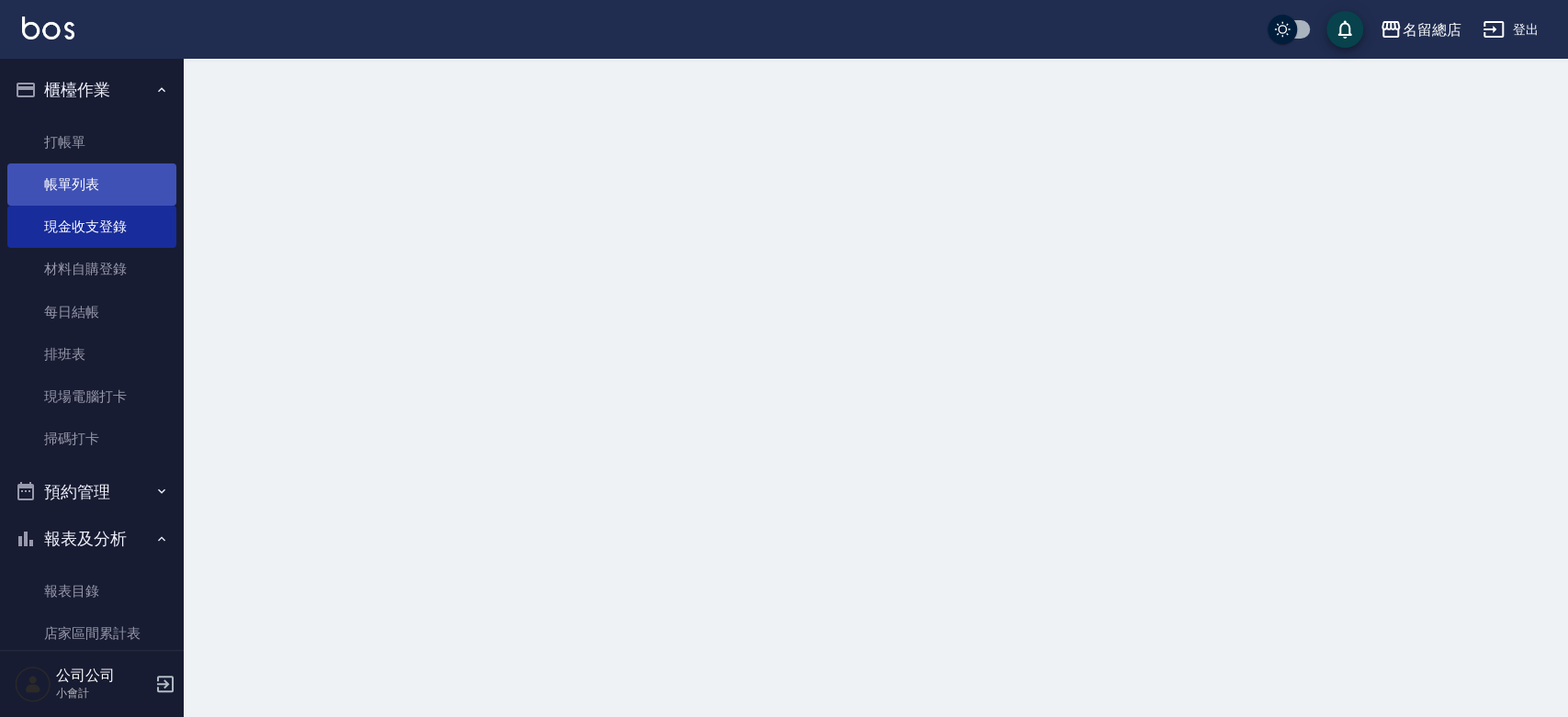
click at [22, 192] on link "帳單列表" at bounding box center [92, 184] width 169 height 42
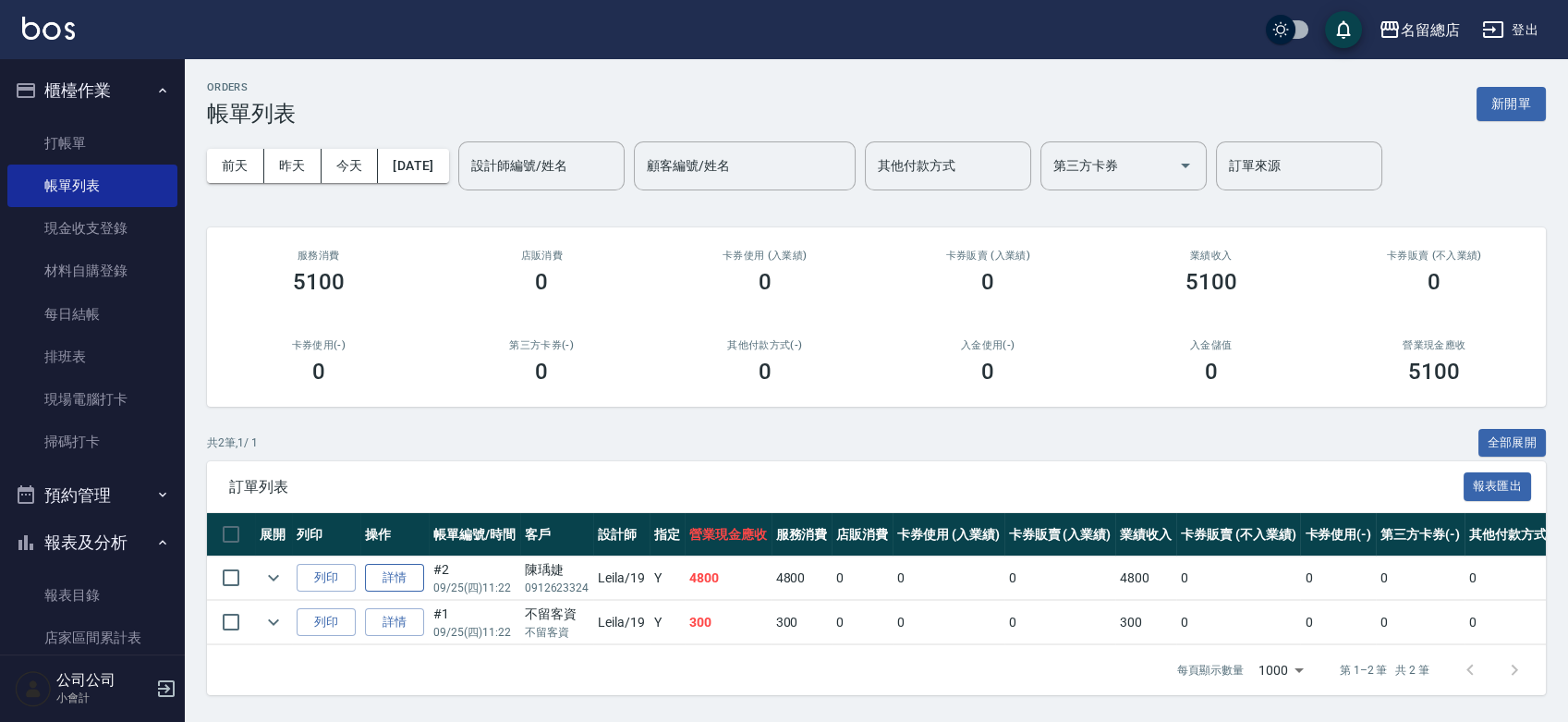
click at [379, 567] on link "詳情" at bounding box center [394, 578] width 59 height 29
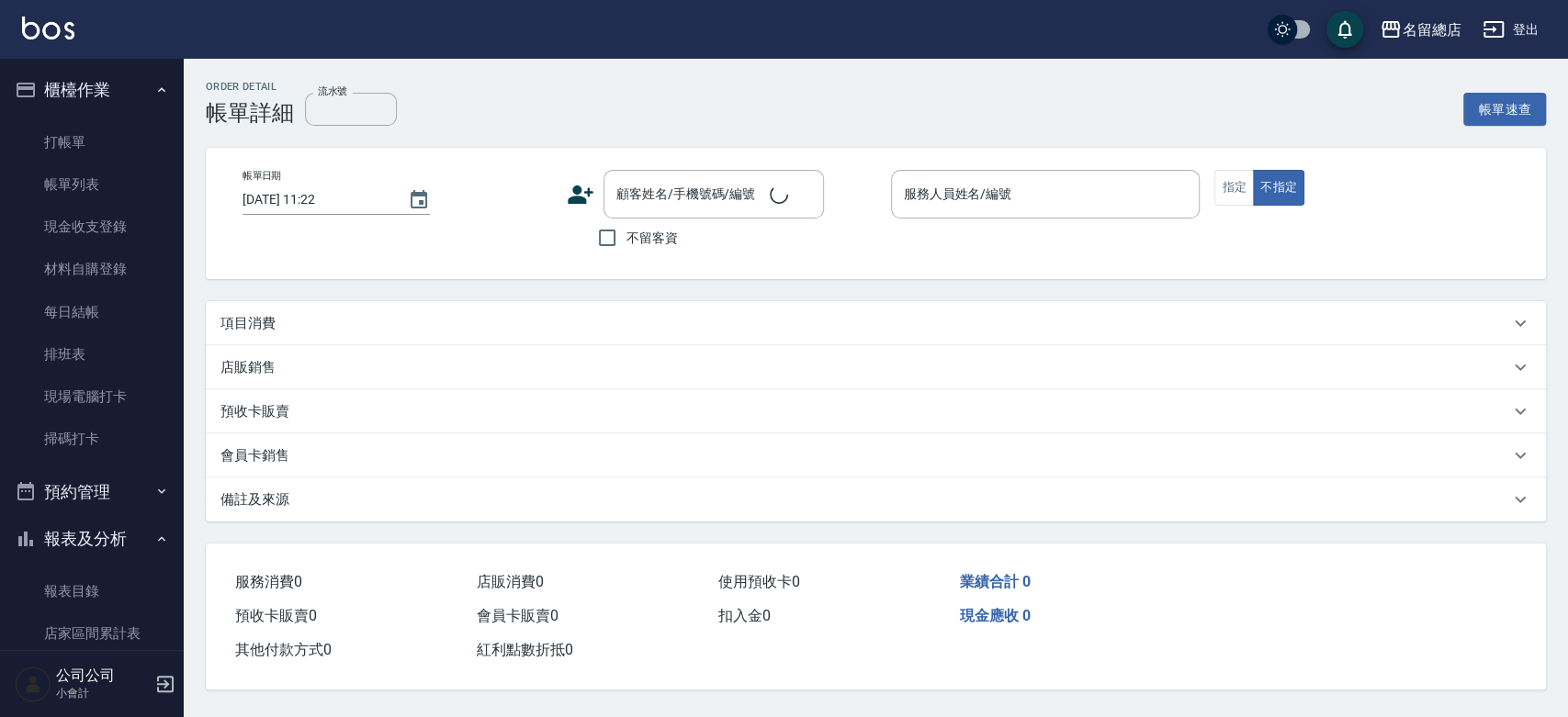
type input "Leila-19"
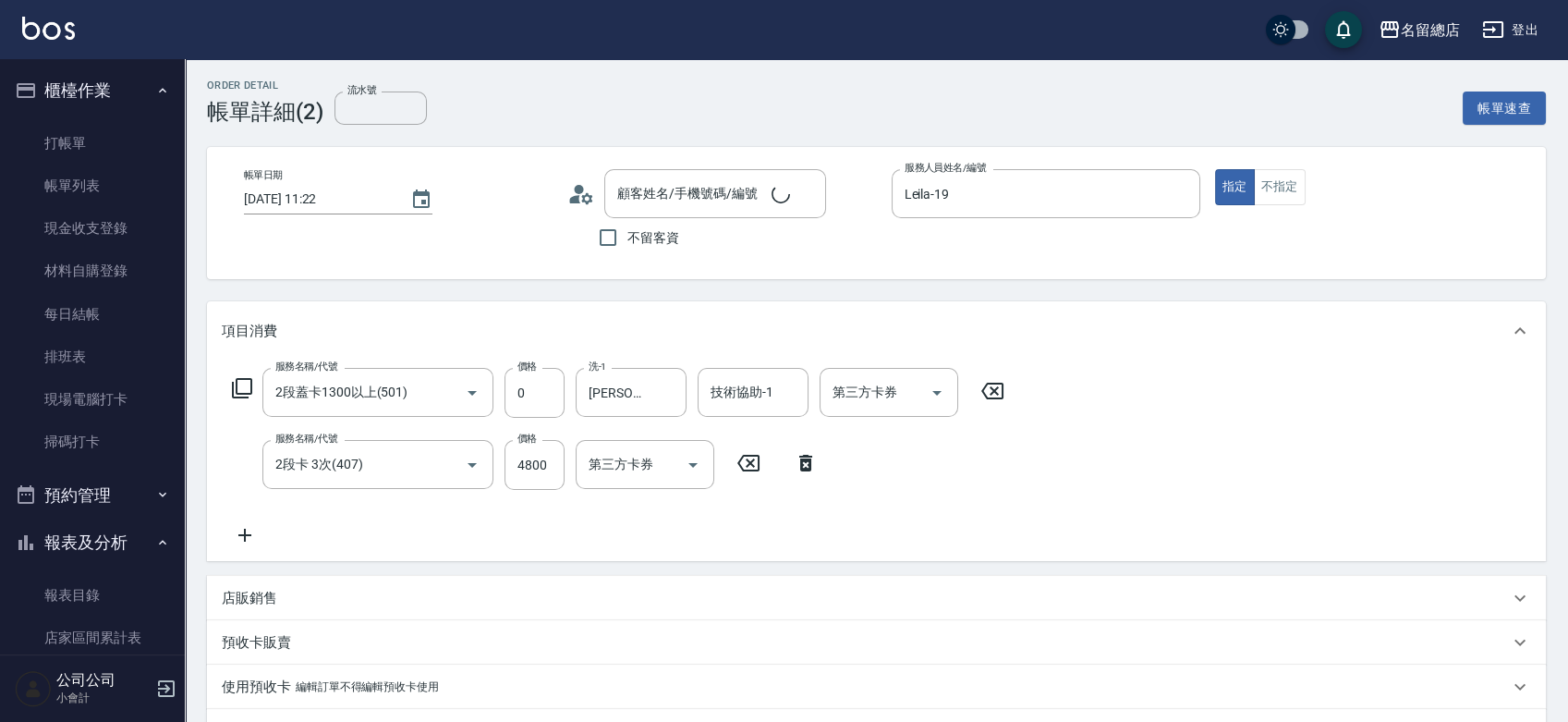
type input "陳瑀婕/0912623324/null"
type input "2段蓋卡1300以上(501)"
type input "2段卡 3次(407)"
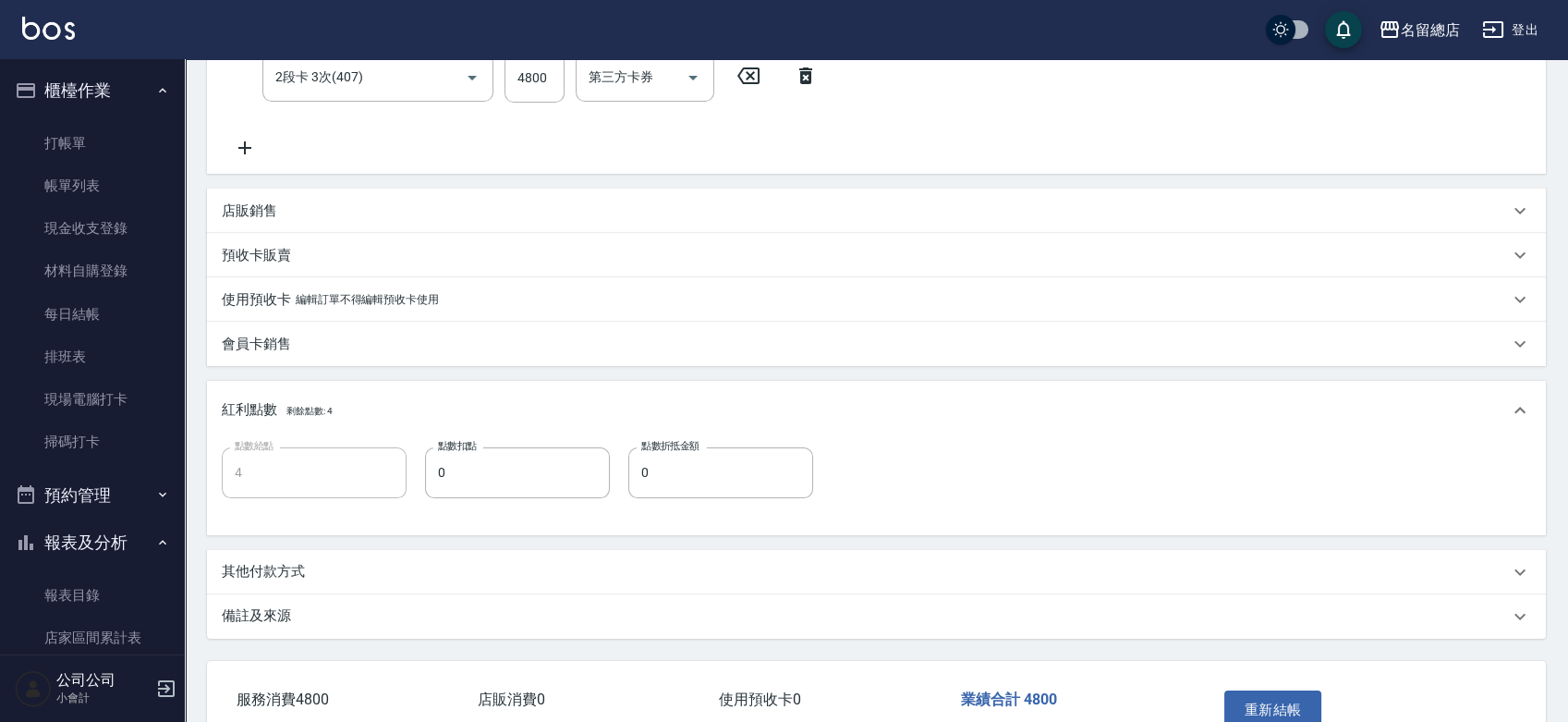
scroll to position [502, 0]
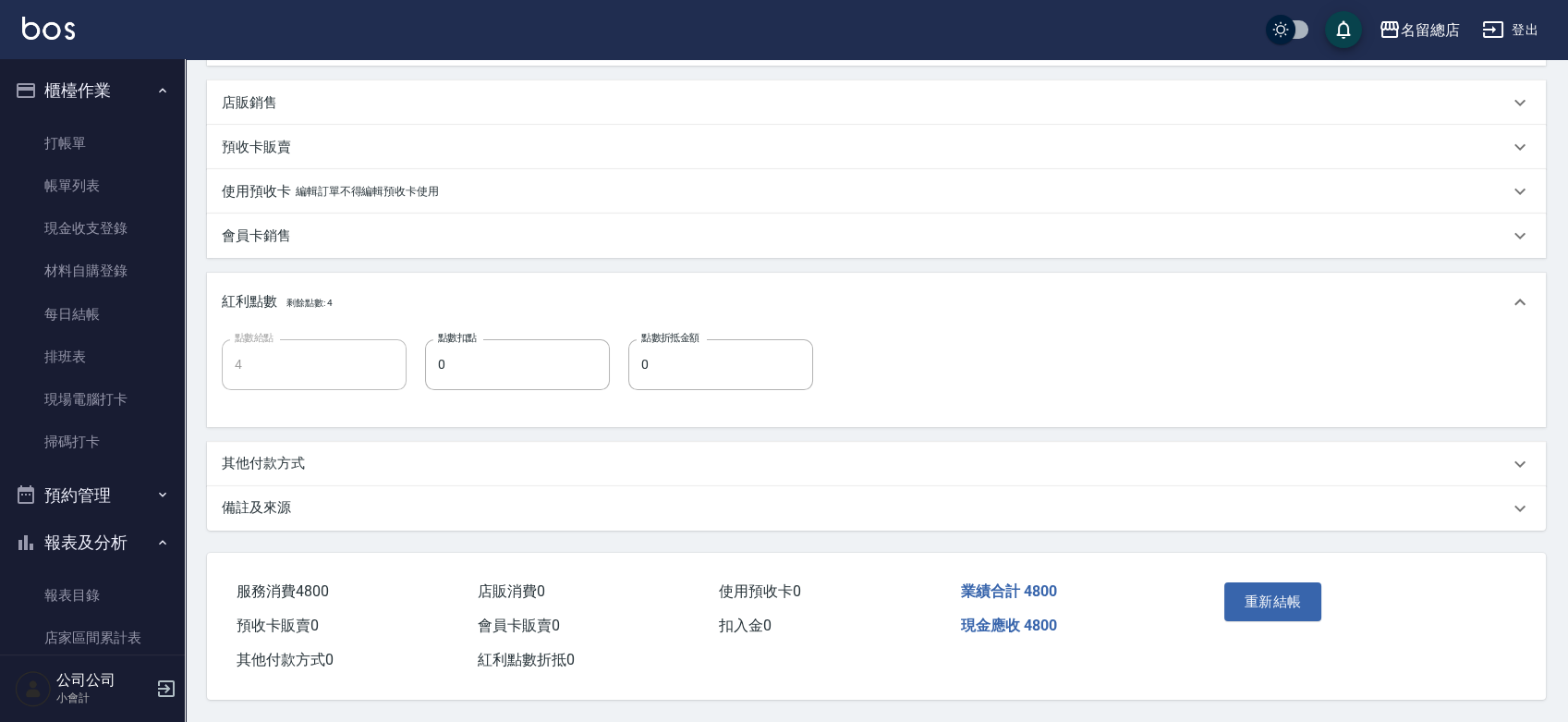
click at [317, 475] on div "其他付款方式" at bounding box center [876, 464] width 1339 height 44
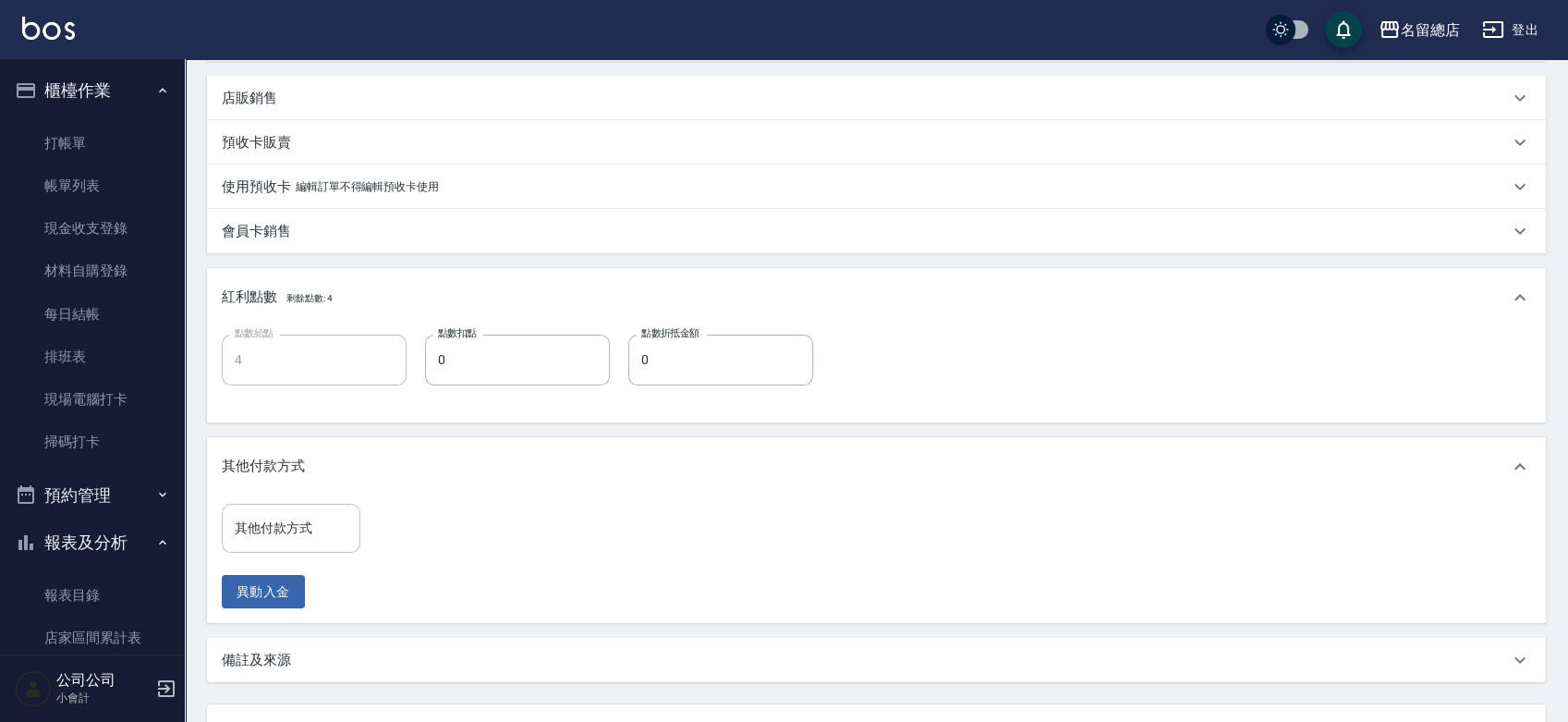
click at [282, 531] on input "其他付款方式" at bounding box center [291, 528] width 122 height 32
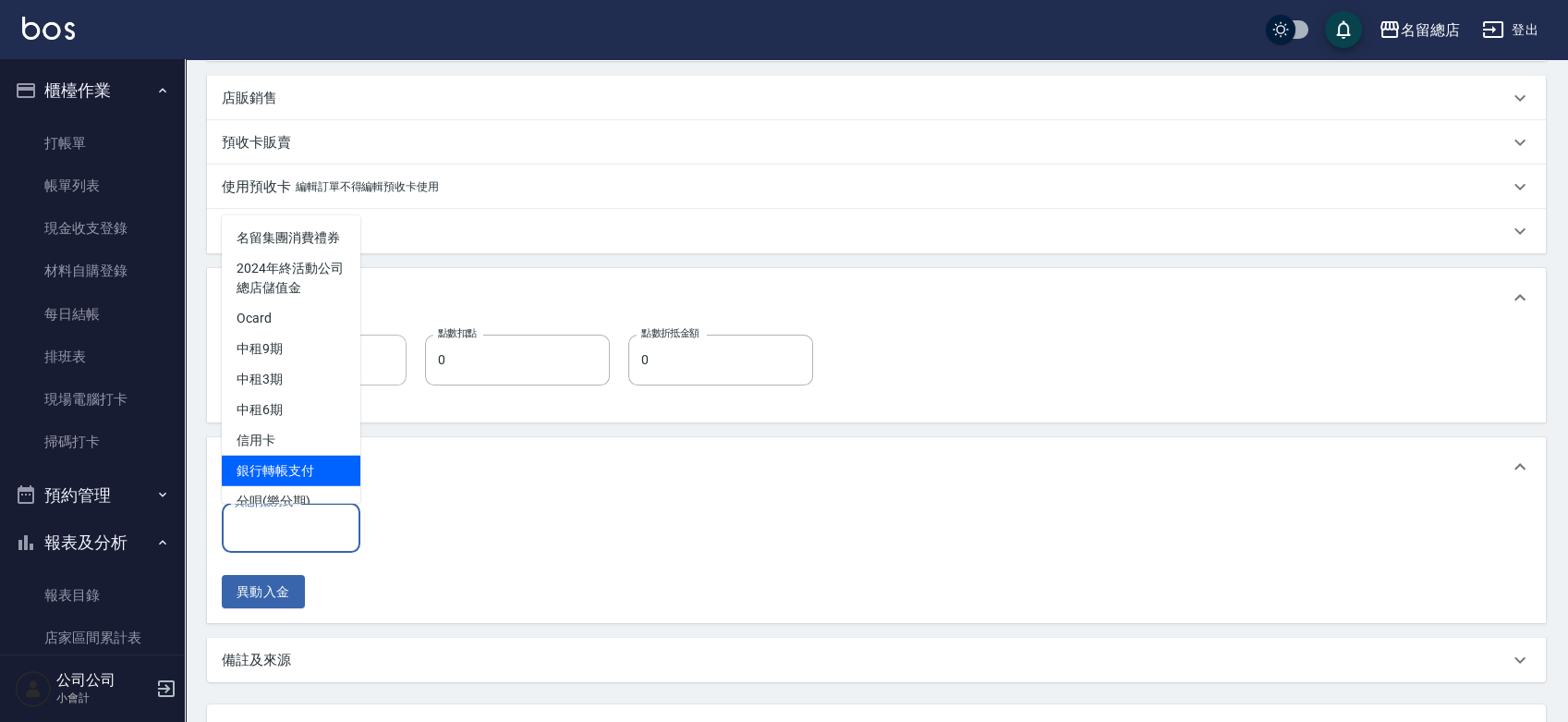
click at [283, 485] on span "銀行轉帳支付" at bounding box center [291, 471] width 138 height 31
type input "銀行轉帳支付"
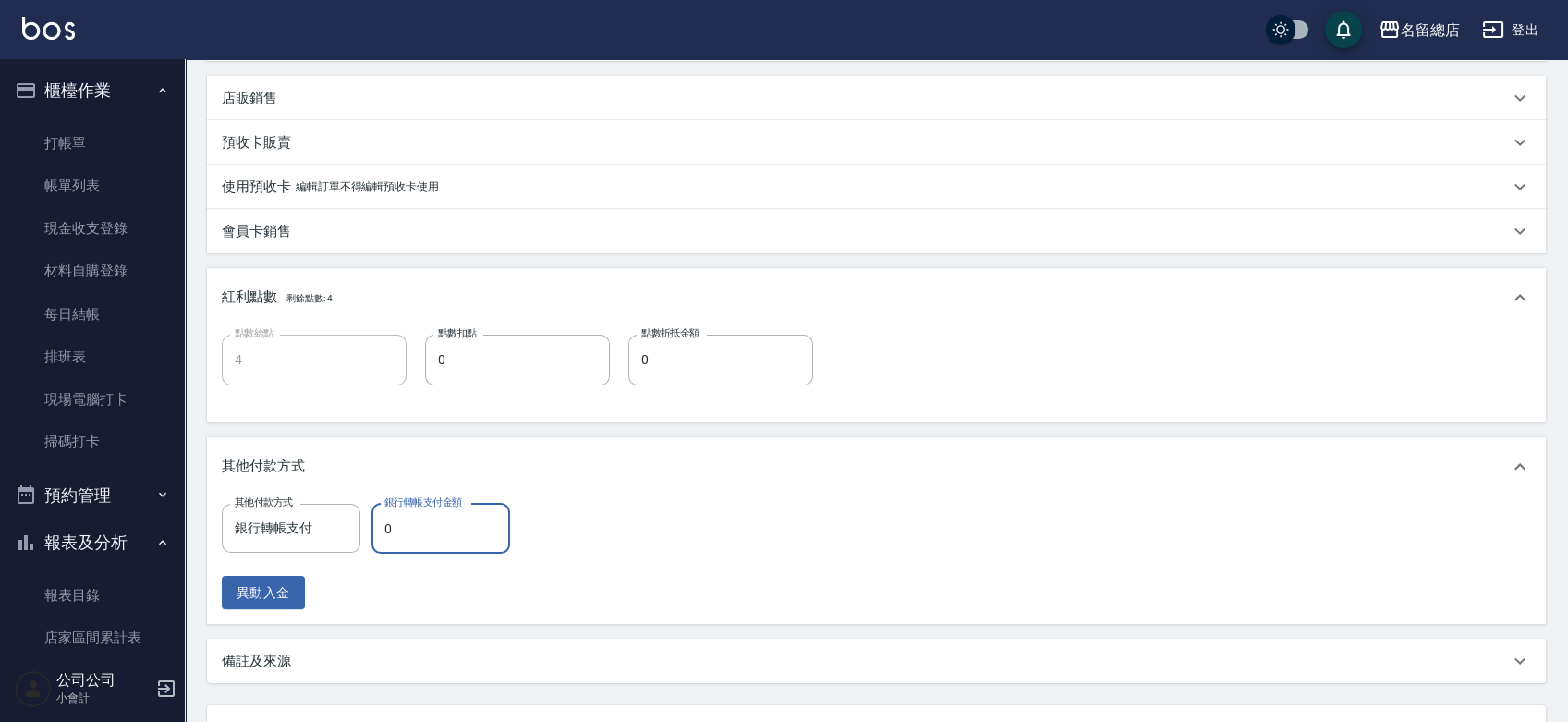
click at [381, 536] on input "0" at bounding box center [441, 529] width 138 height 50
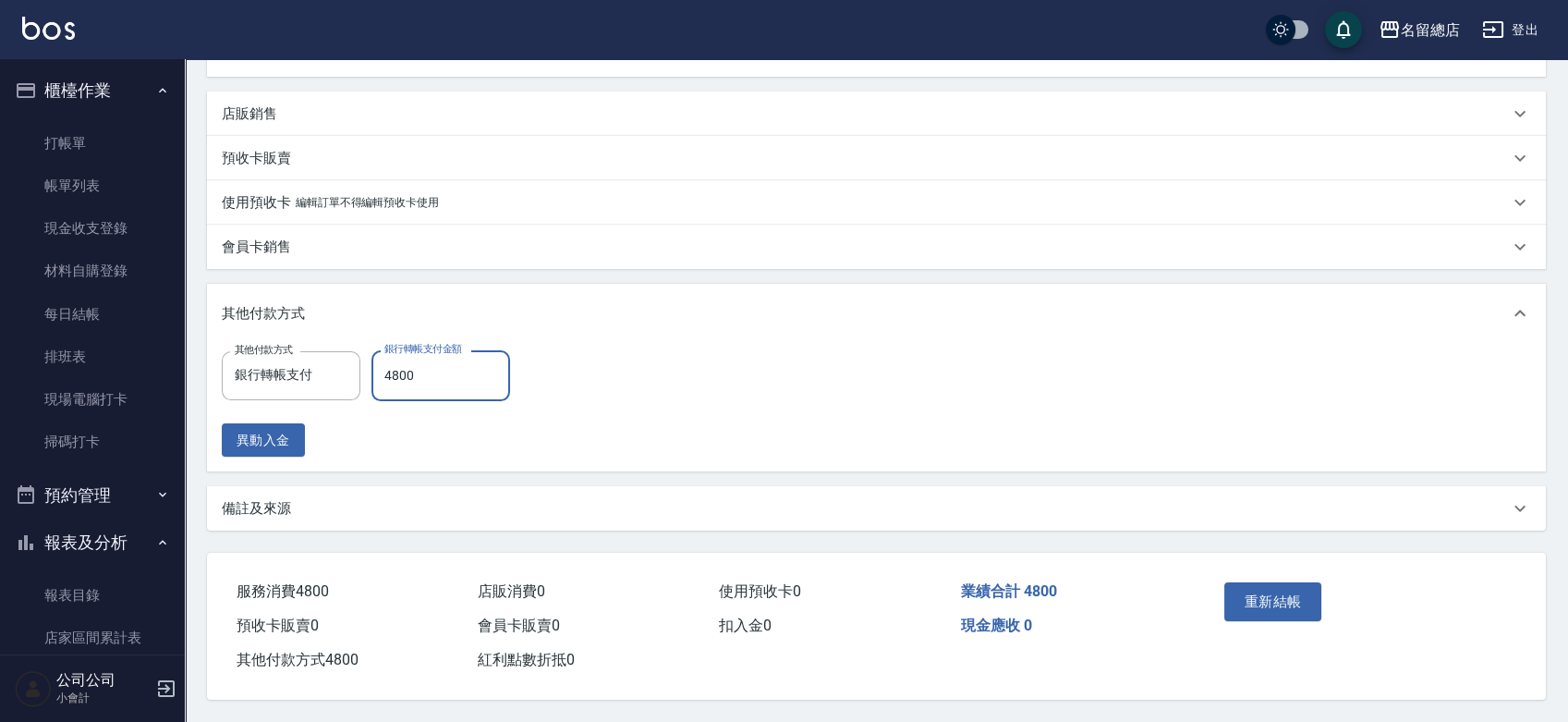
scroll to position [492, 0]
type input "4800"
click at [1224, 590] on button "重新結帳" at bounding box center [1272, 602] width 98 height 39
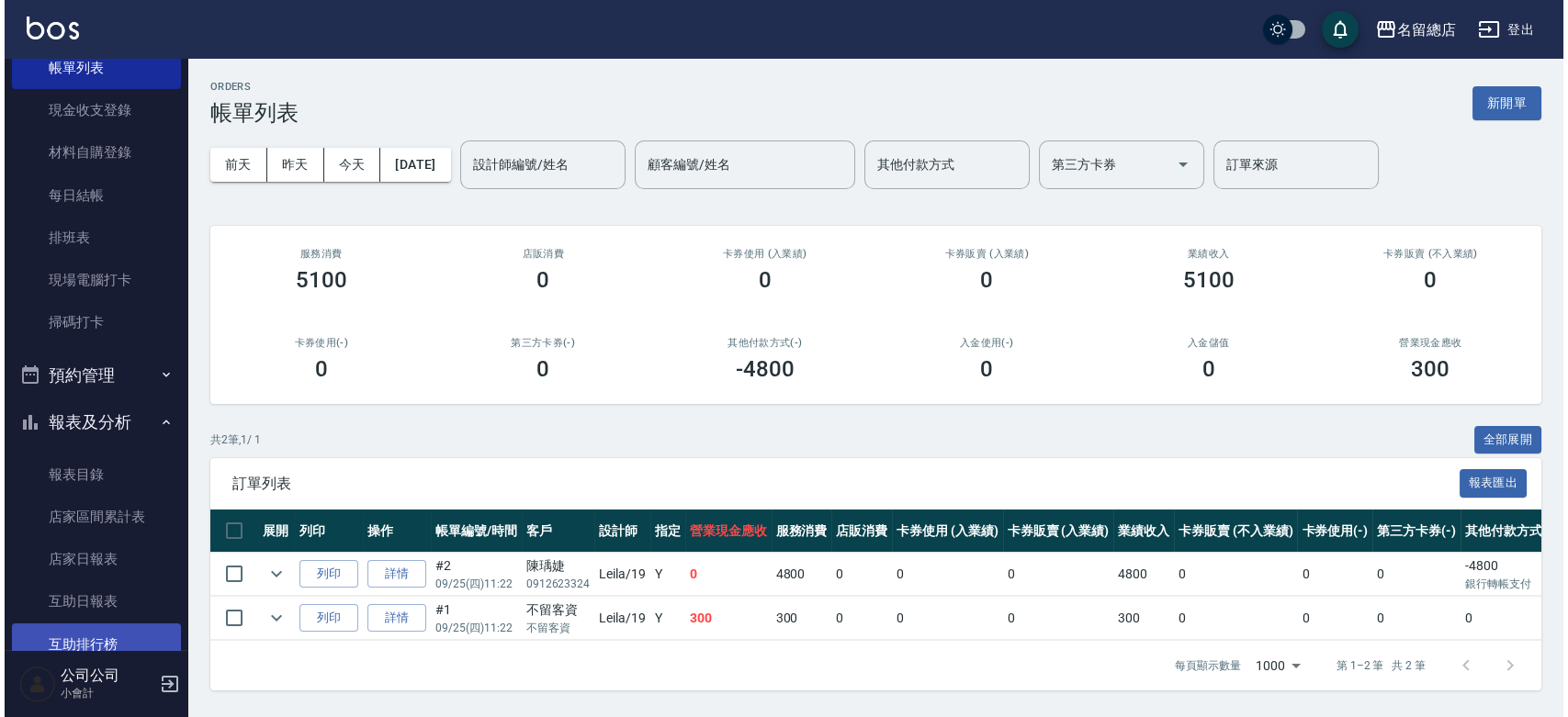
scroll to position [203, 0]
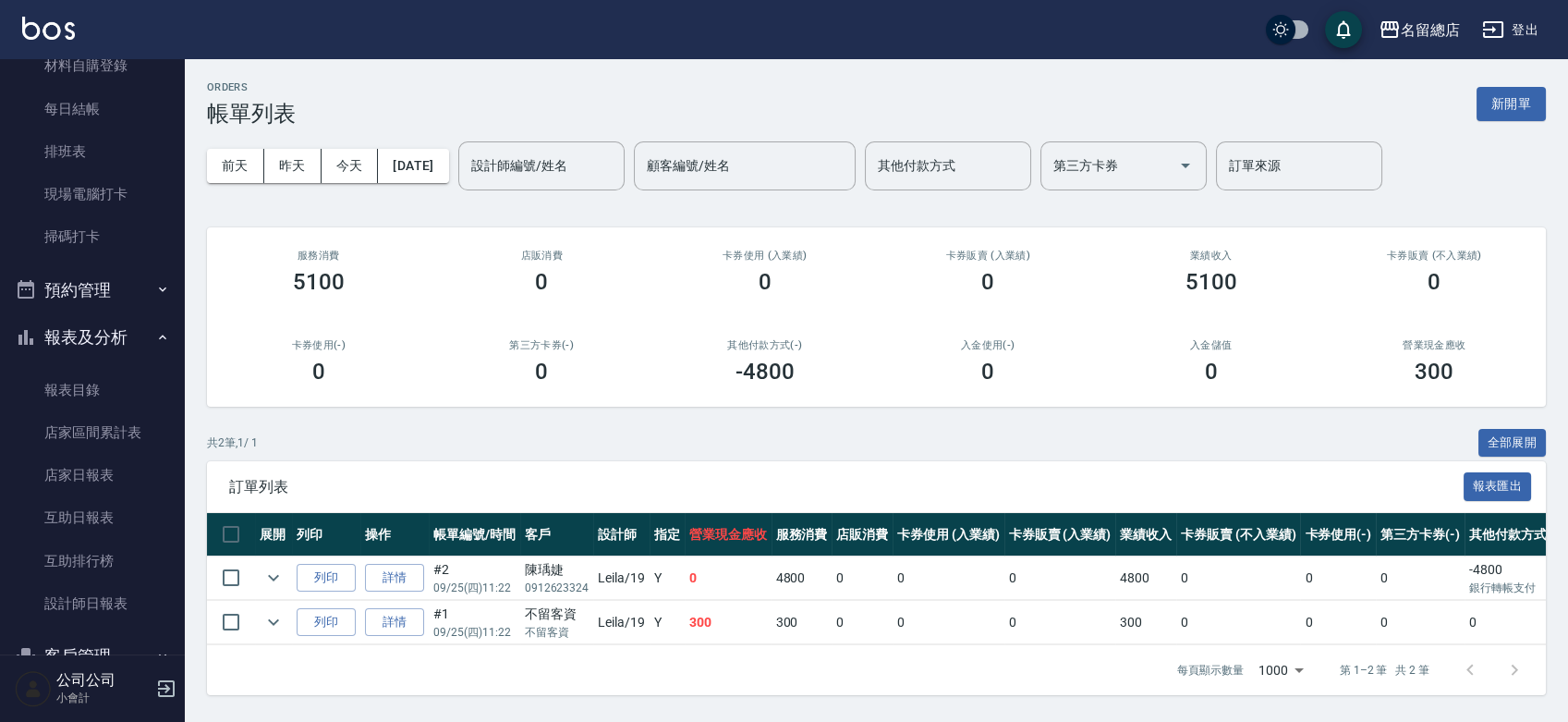
click at [109, 361] on ul "報表目錄 店家區間累計表 店家日報表 互助日報表 互助排行榜 設計師日報表" at bounding box center [93, 497] width 170 height 272
click at [103, 375] on link "報表目錄" at bounding box center [93, 390] width 170 height 43
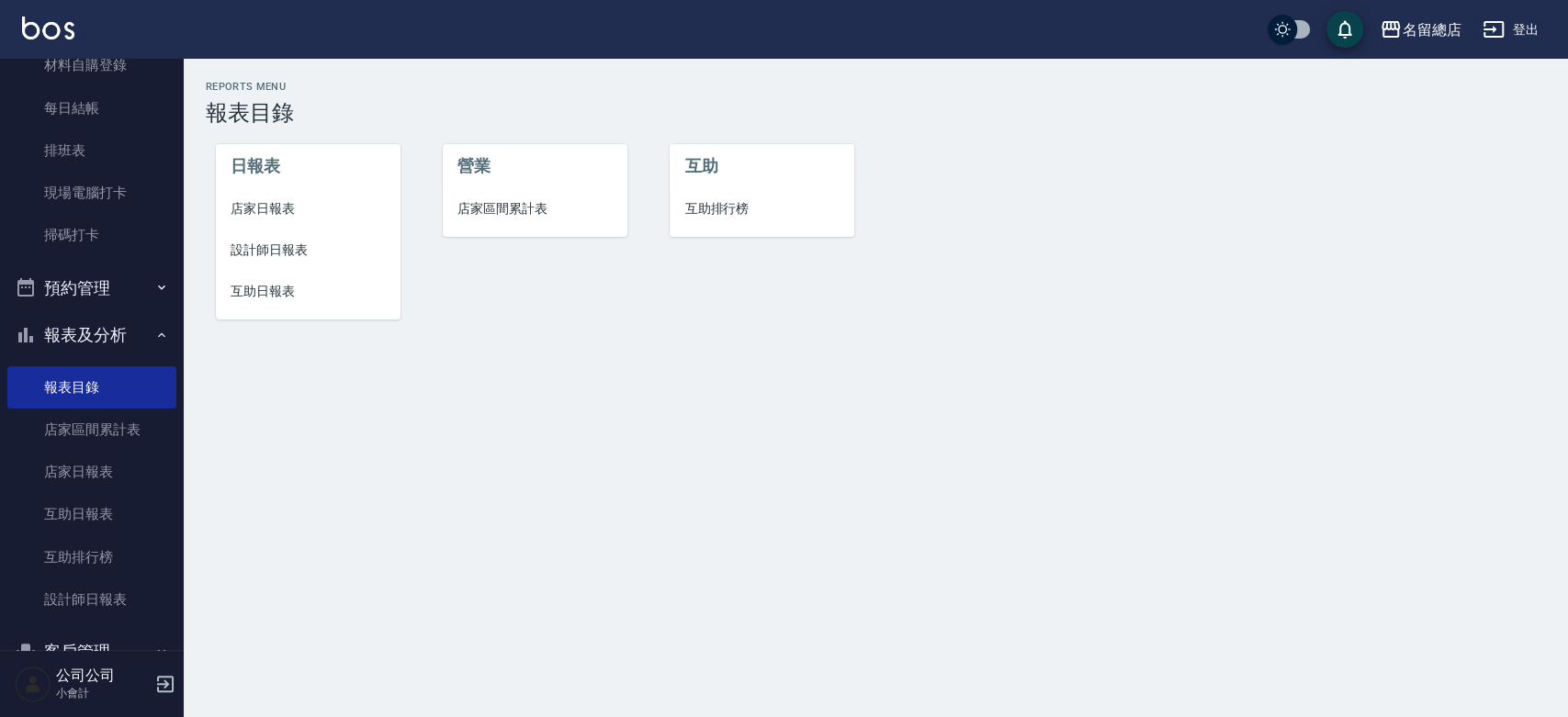
click at [270, 245] on span "設計師日報表" at bounding box center [308, 251] width 156 height 19
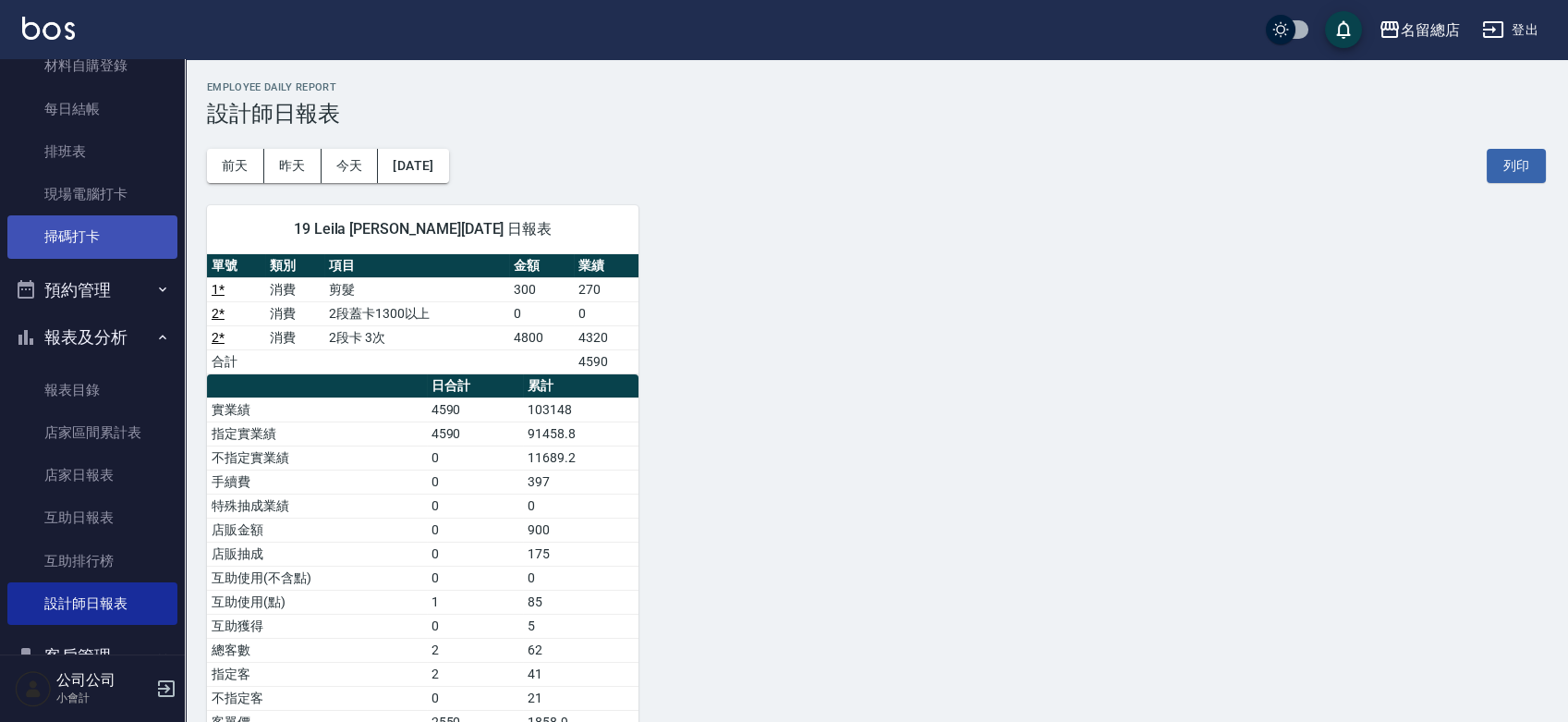
click at [89, 230] on link "掃碼打卡" at bounding box center [93, 237] width 170 height 43
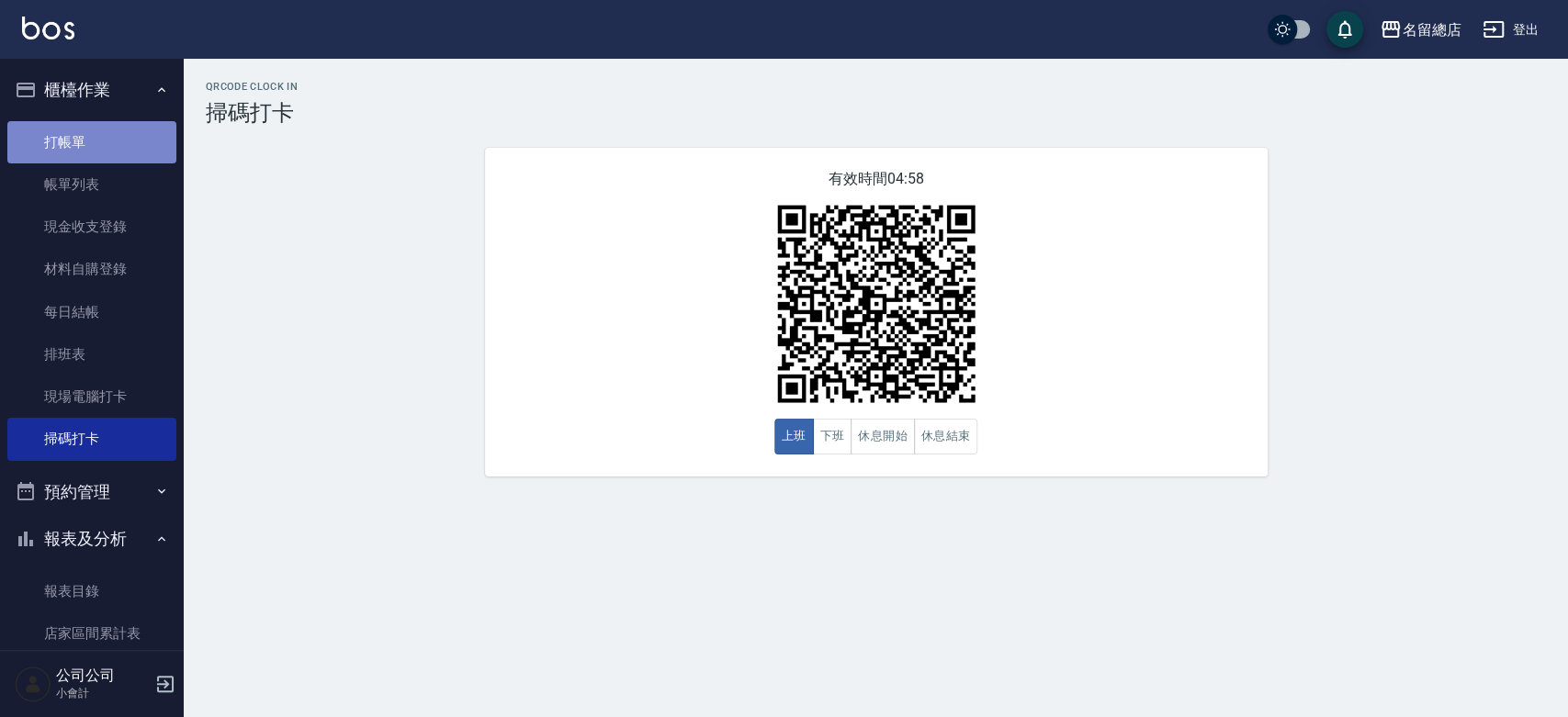
click at [112, 155] on link "打帳單" at bounding box center [92, 142] width 169 height 42
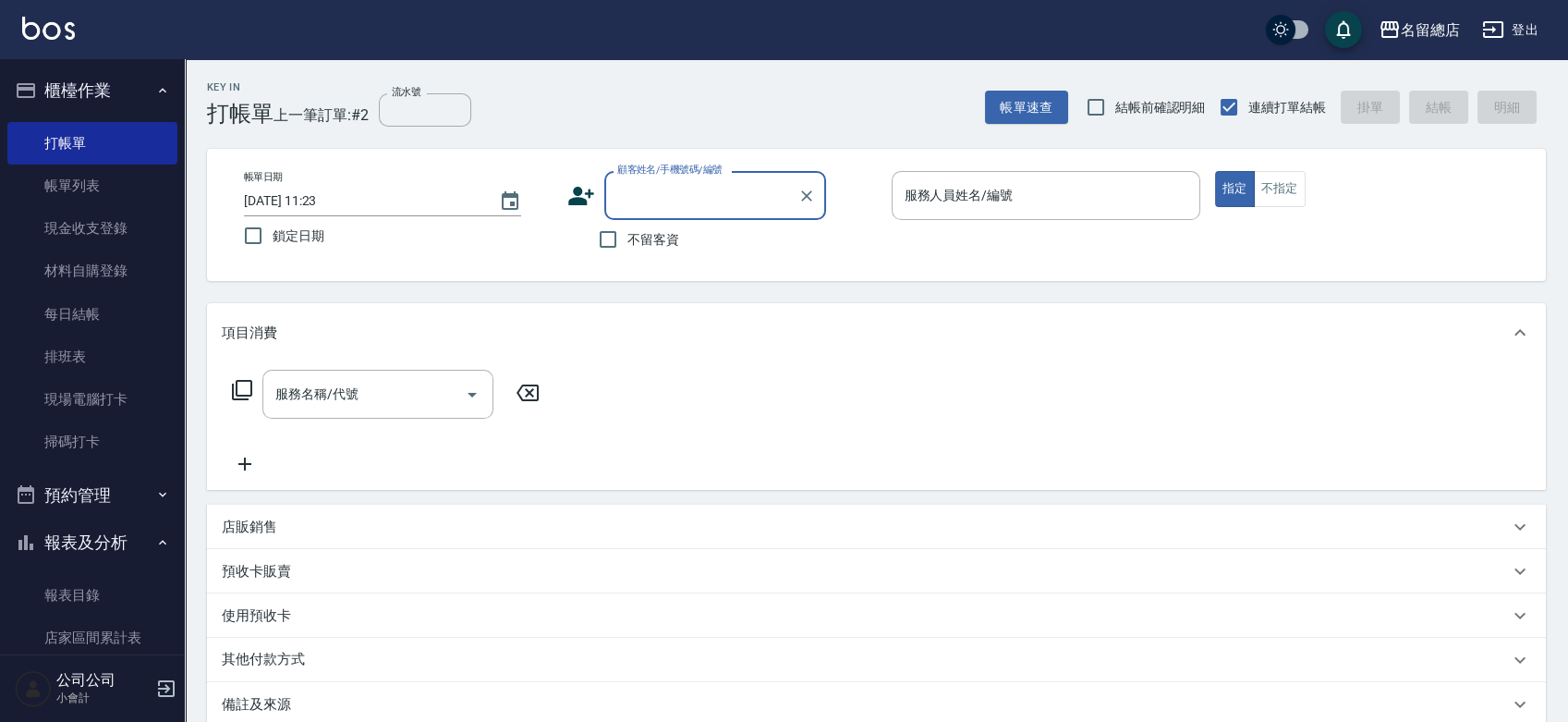
click at [159, 686] on icon "button" at bounding box center [166, 688] width 22 height 22
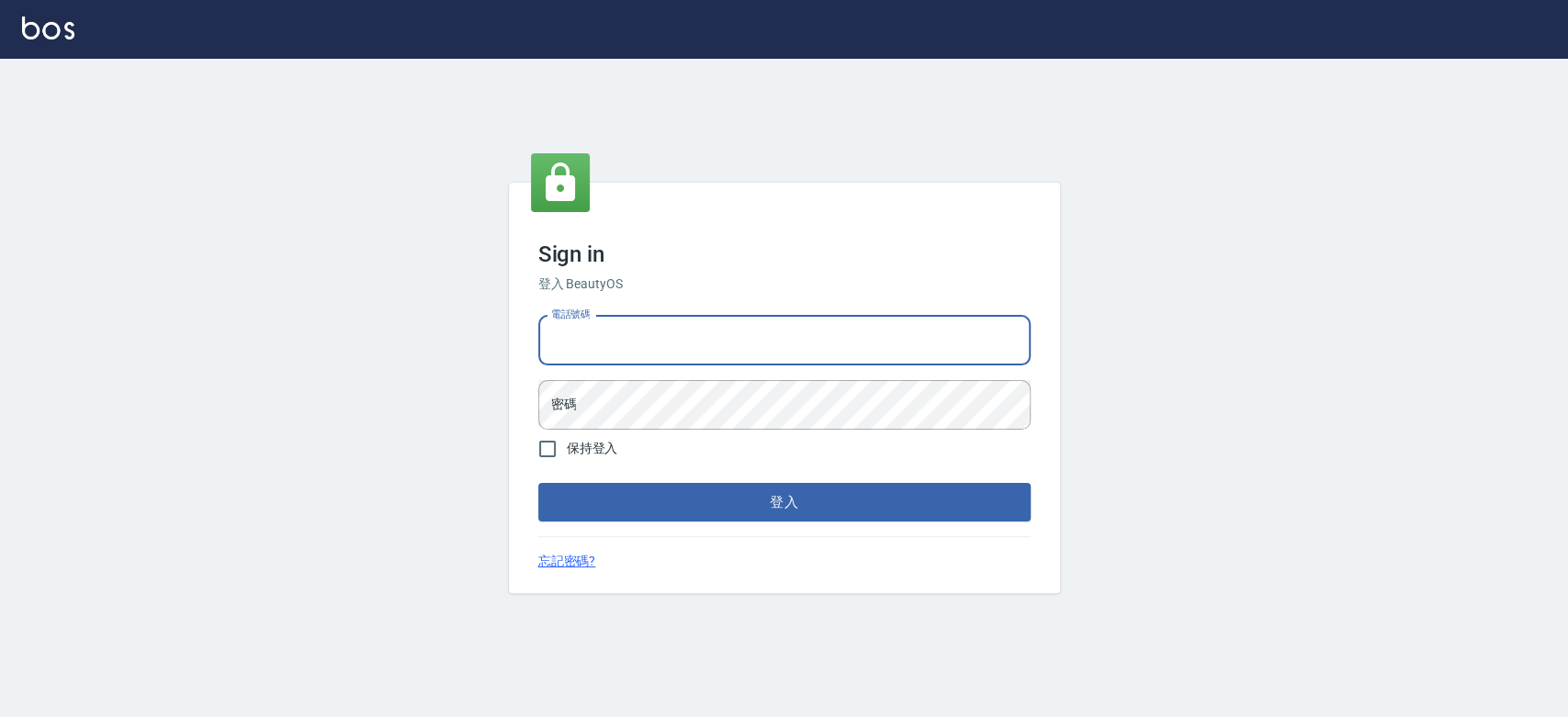
click at [756, 347] on input "電話號碼" at bounding box center [784, 341] width 493 height 50
type input "0989886729"
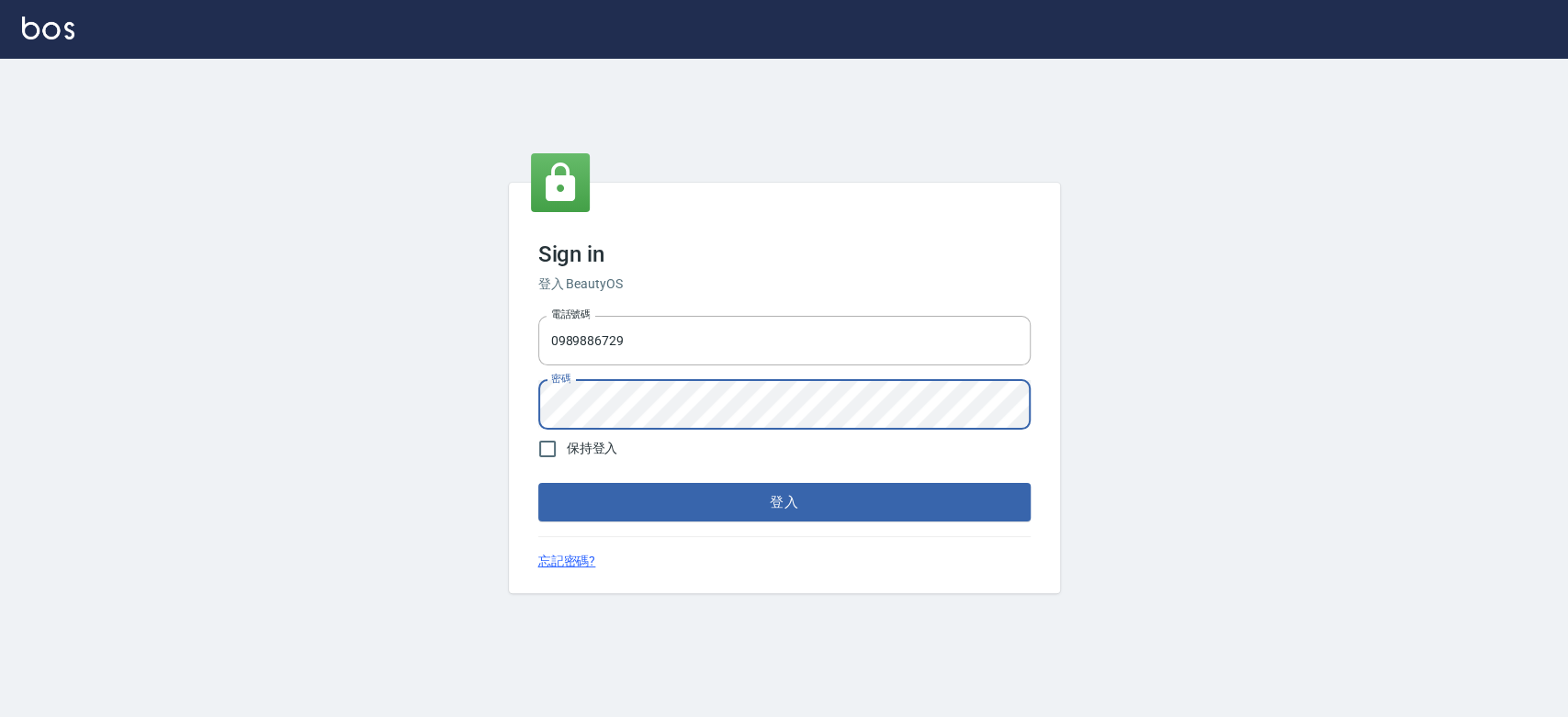
click at [538, 483] on button "登入" at bounding box center [784, 502] width 493 height 38
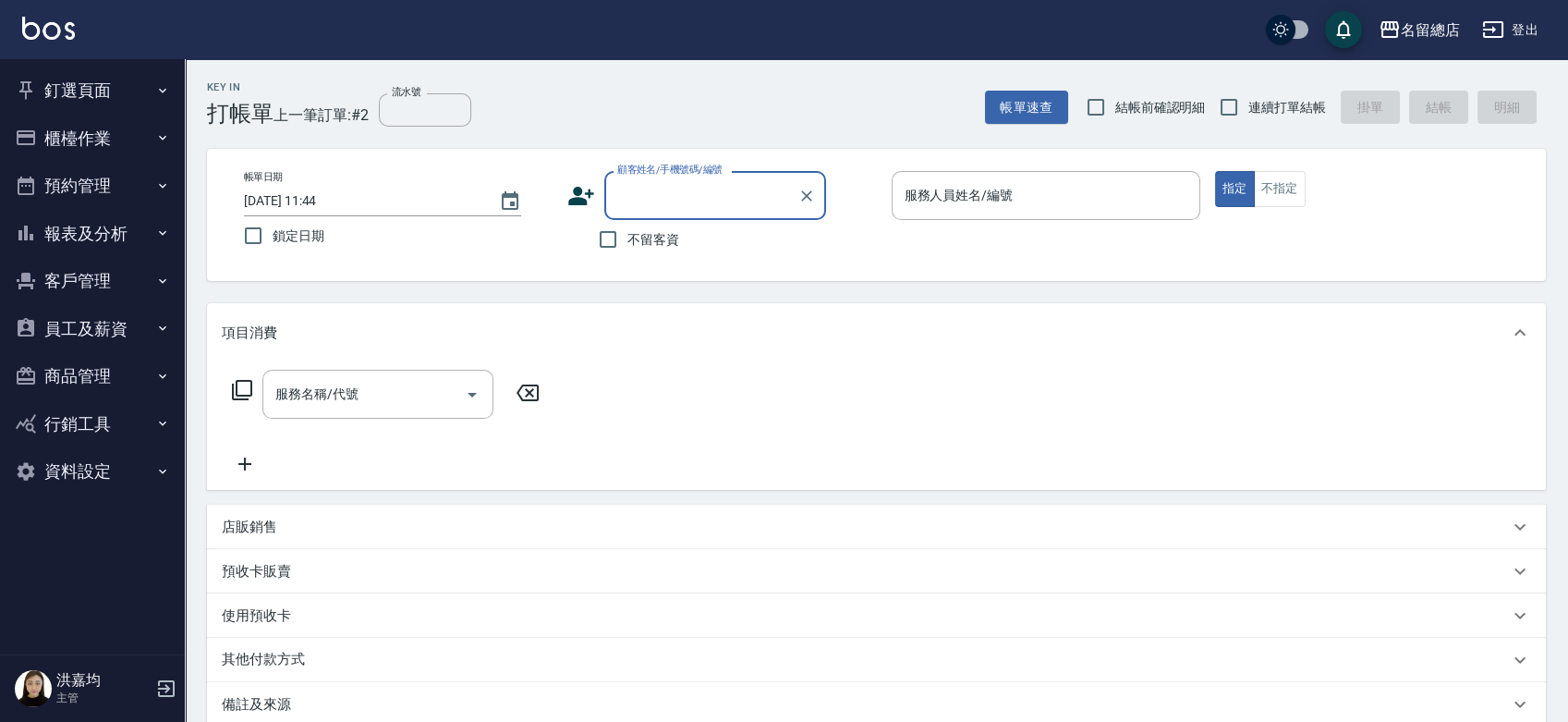
click at [96, 75] on button "釘選頁面" at bounding box center [93, 91] width 170 height 48
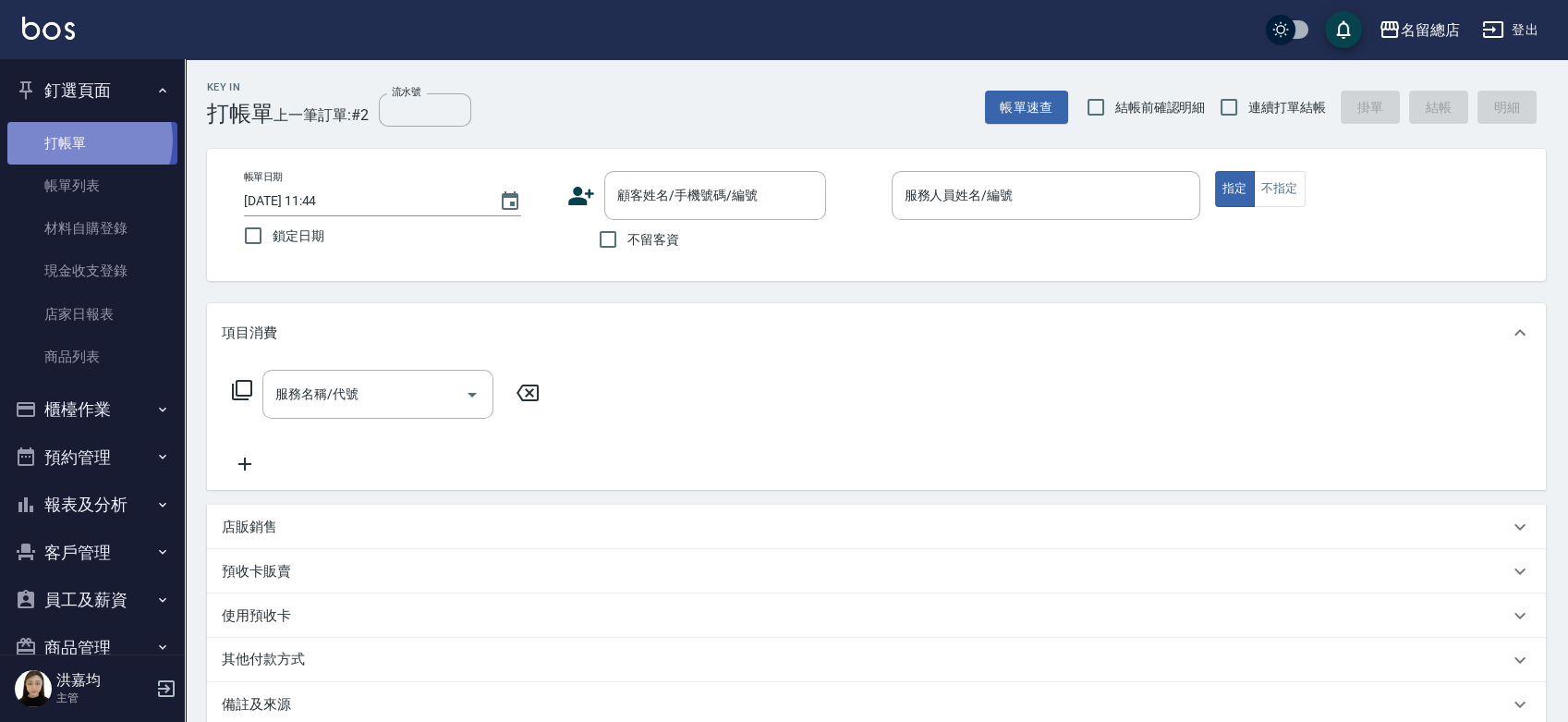
click at [81, 138] on link "打帳單" at bounding box center [93, 143] width 170 height 43
drag, startPoint x: 611, startPoint y: 93, endPoint x: 582, endPoint y: 72, distance: 35.8
click at [591, 77] on div "Key In 打帳單 上一筆訂單:#2 流水號 流水號 帳單速查 結帳前確認明細 連續打單結帳 掛單 結帳 明細" at bounding box center [865, 93] width 1361 height 68
click at [1227, 107] on input "連續打單結帳" at bounding box center [1229, 107] width 39 height 39
checkbox input "true"
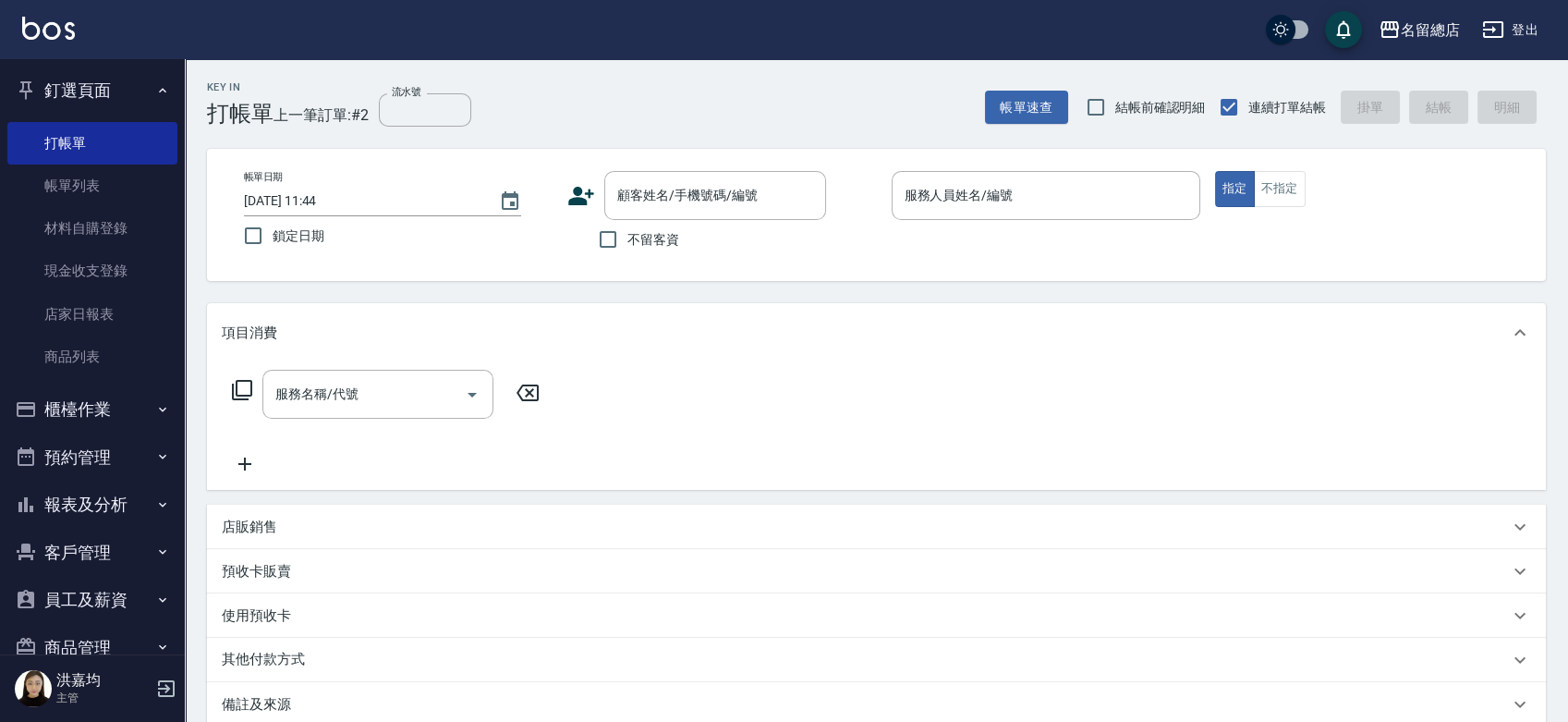
click at [867, 111] on div "Key In 打帳單 上一筆訂單:#2 流水號 流水號 帳單速查 結帳前確認明細 連續打單結帳 掛單 結帳 明細" at bounding box center [865, 93] width 1361 height 68
click at [81, 344] on link "商品列表" at bounding box center [93, 357] width 170 height 43
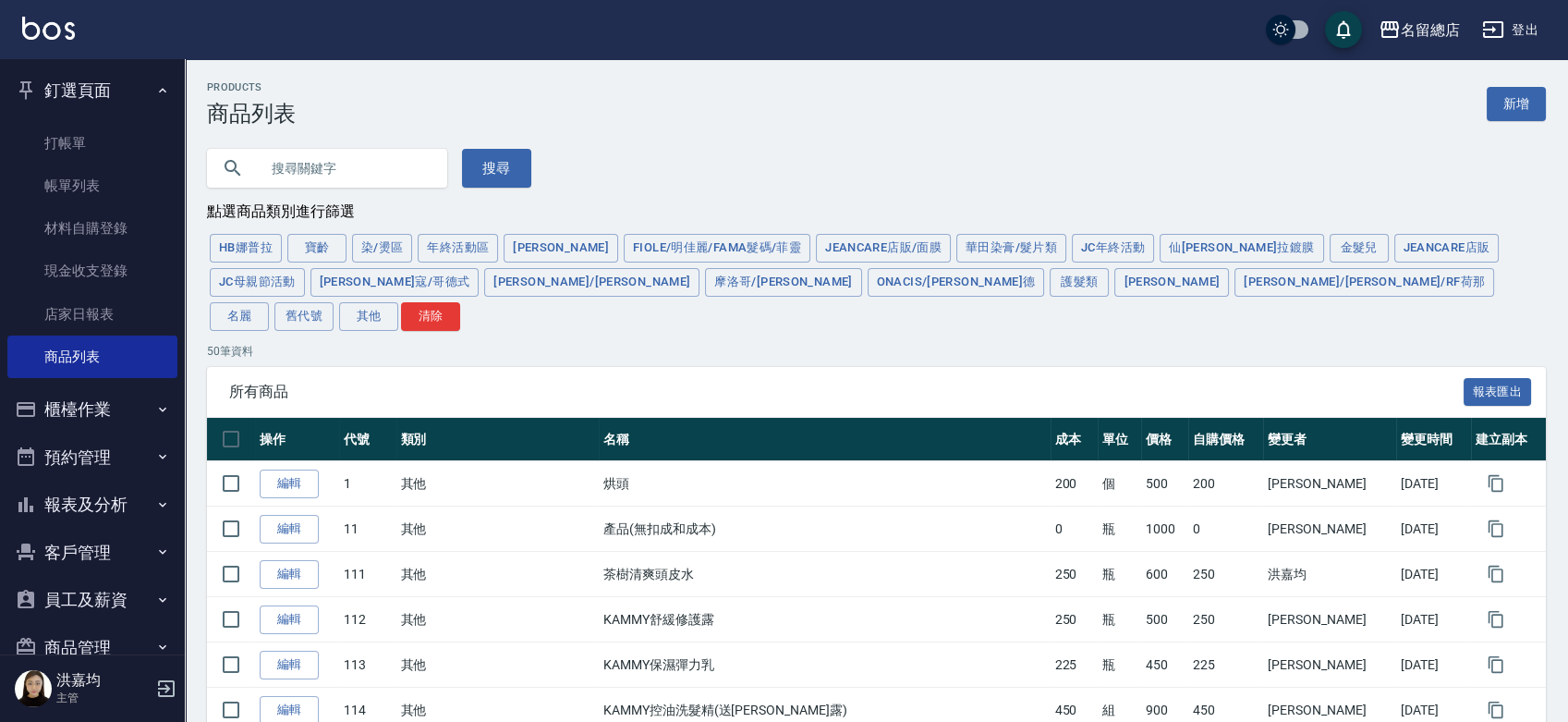
click at [307, 144] on input "text" at bounding box center [346, 168] width 174 height 50
type input "ㄅ"
type input "ㄆ"
type input "寶齡"
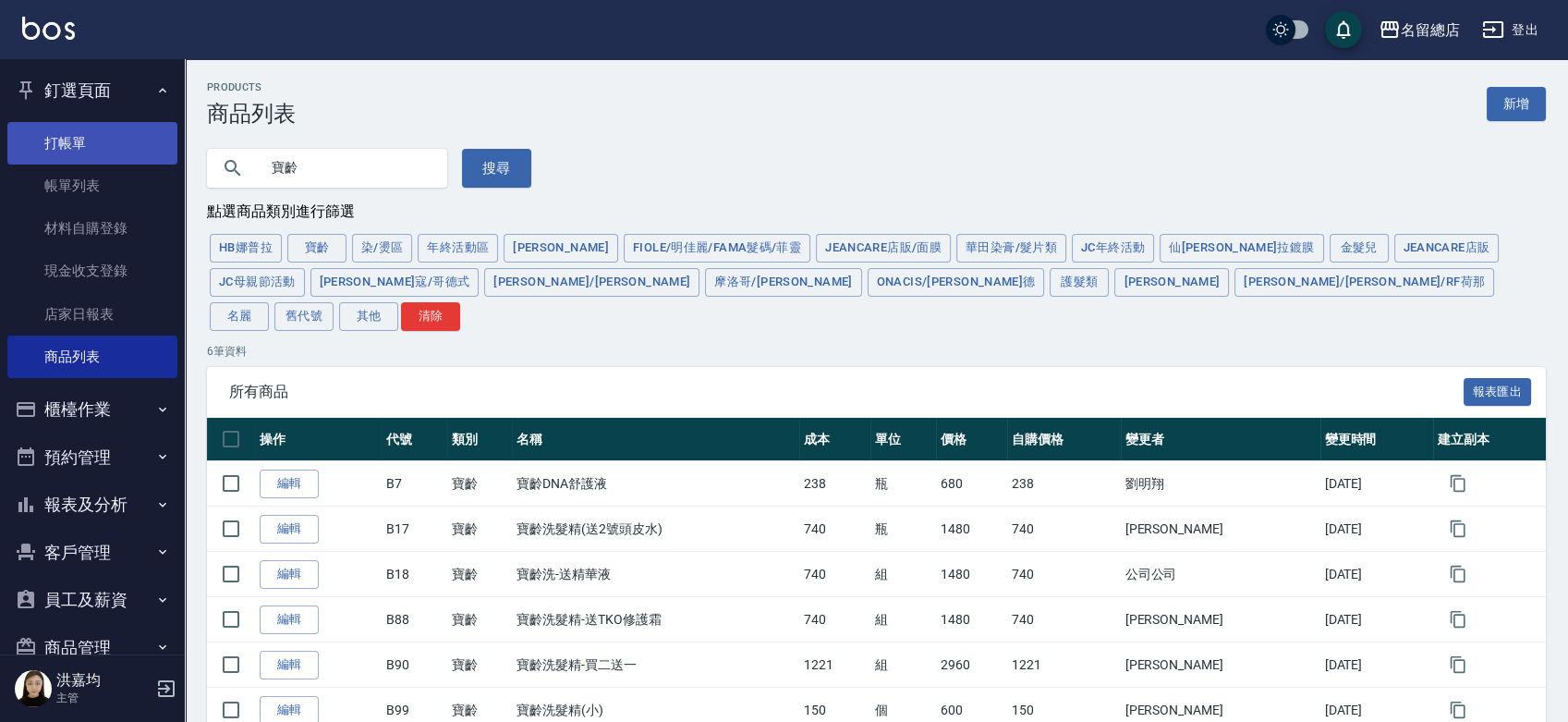
drag, startPoint x: 329, startPoint y: 176, endPoint x: 121, endPoint y: 148, distance: 209.9
click at [121, 148] on div "名留總店 登出 釘選頁面 打帳單 帳單列表 材料自購登錄 現金收支登錄 店家日報表 商品列表 櫃檯作業 打帳單 帳單列表 掛單列表 營業儀表板 現金收支登錄 …" at bounding box center [784, 410] width 1568 height 820
type input "泡"
type input "舒張"
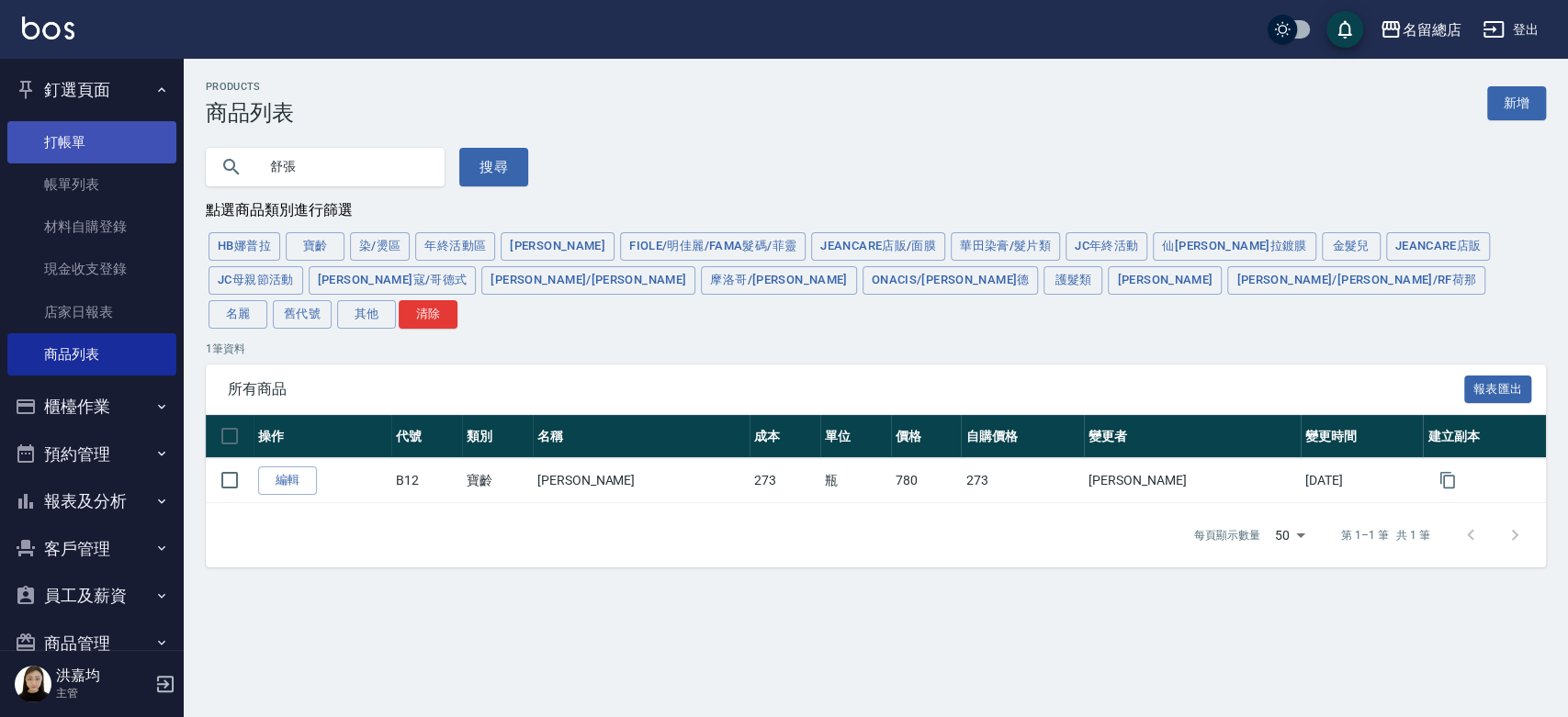
click at [48, 136] on link "打帳單" at bounding box center [92, 142] width 169 height 42
